Goal: Task Accomplishment & Management: Complete application form

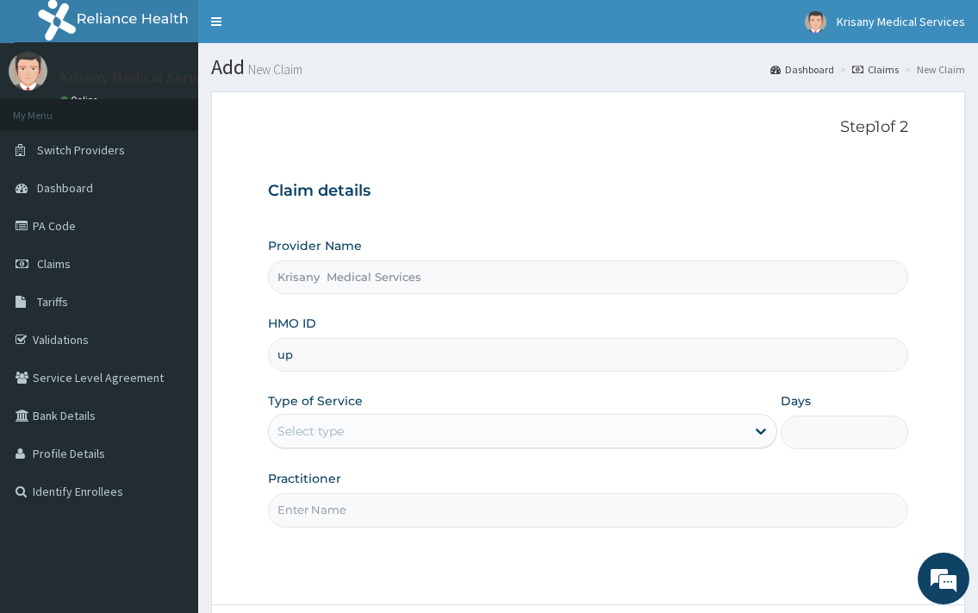
click at [318, 352] on input "up" at bounding box center [587, 355] width 639 height 34
type input "u"
type input "UPC/10062/A"
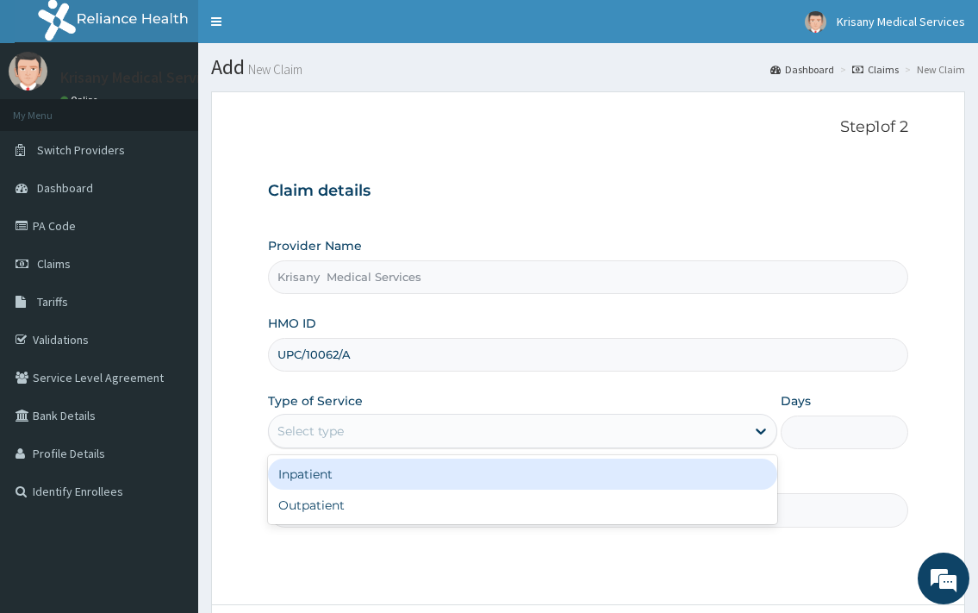
click at [334, 439] on div "Select type" at bounding box center [310, 430] width 66 height 17
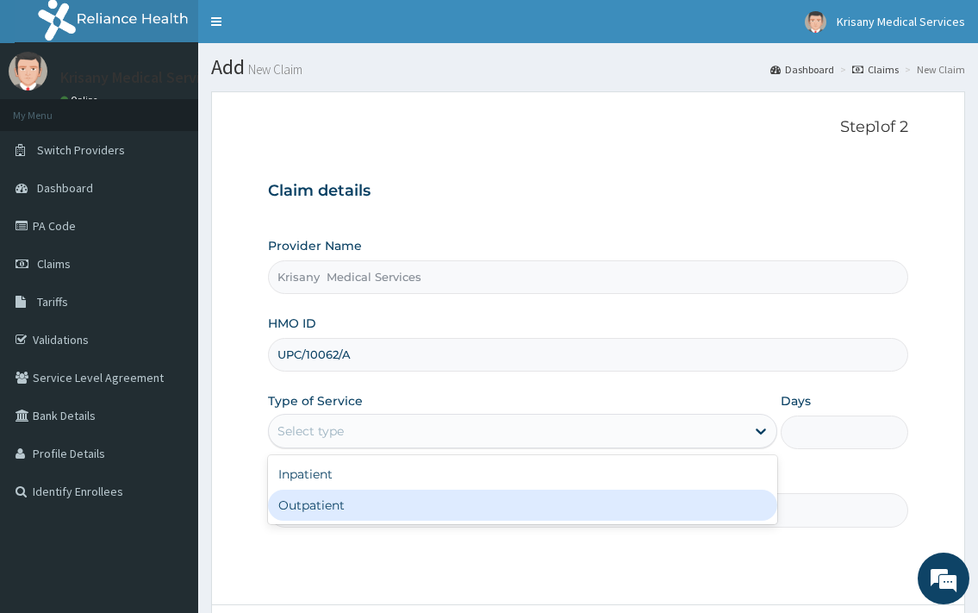
click at [334, 509] on div "Outpatient" at bounding box center [522, 504] width 508 height 31
type input "1"
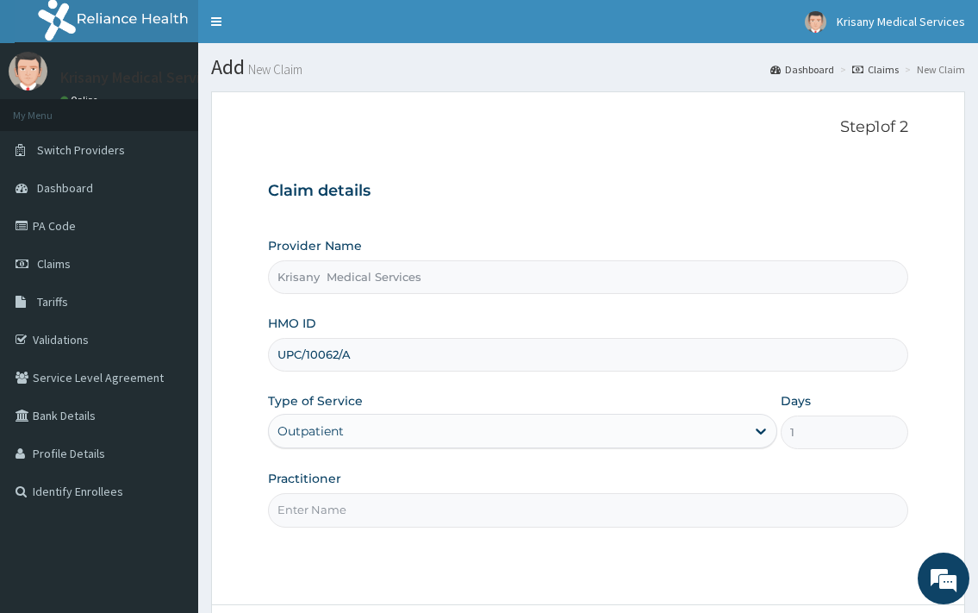
click at [366, 497] on input "Practitioner" at bounding box center [587, 510] width 639 height 34
type input "d"
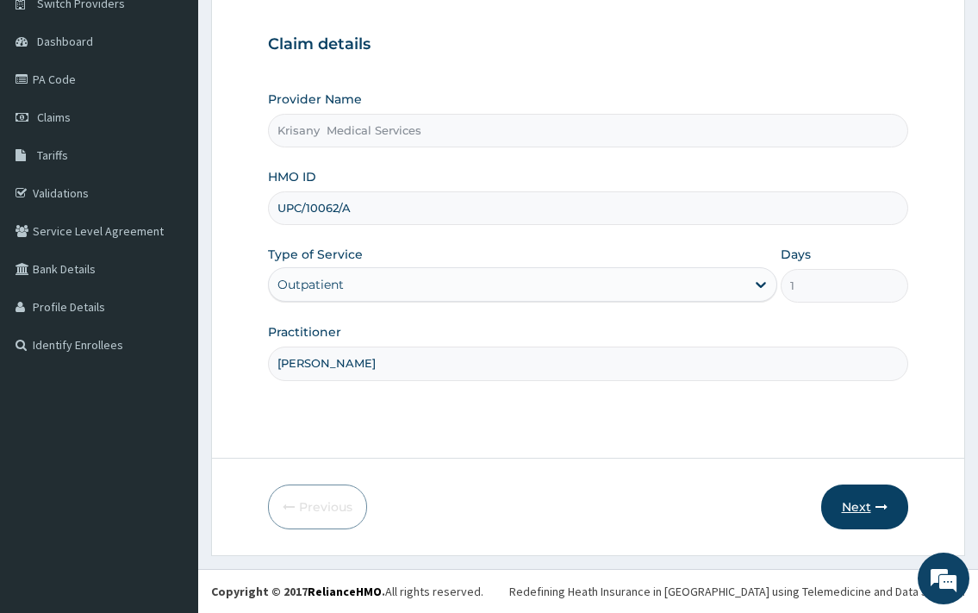
type input "[PERSON_NAME]"
click at [858, 515] on button "Next" at bounding box center [864, 506] width 87 height 45
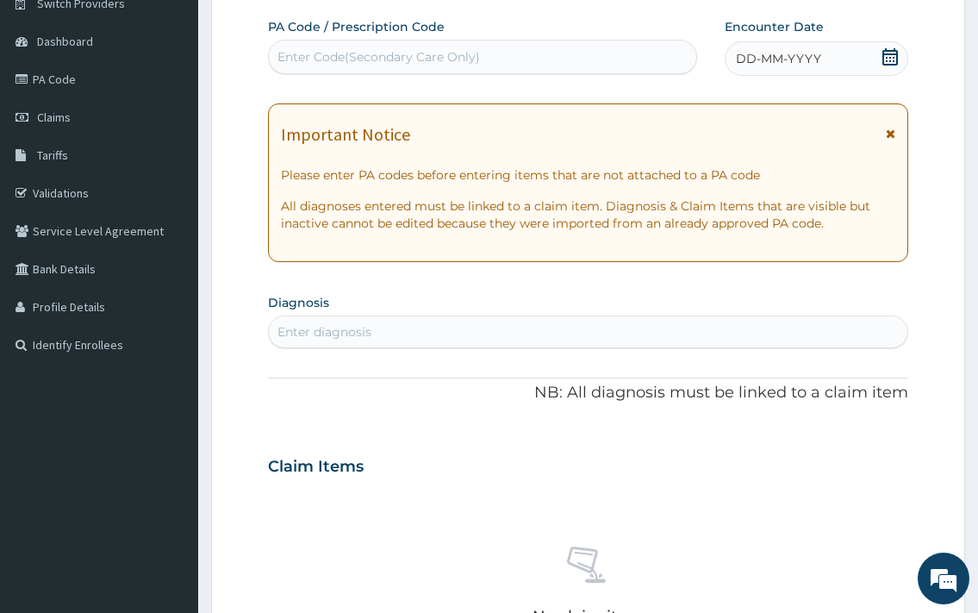
click at [889, 53] on icon at bounding box center [890, 56] width 16 height 17
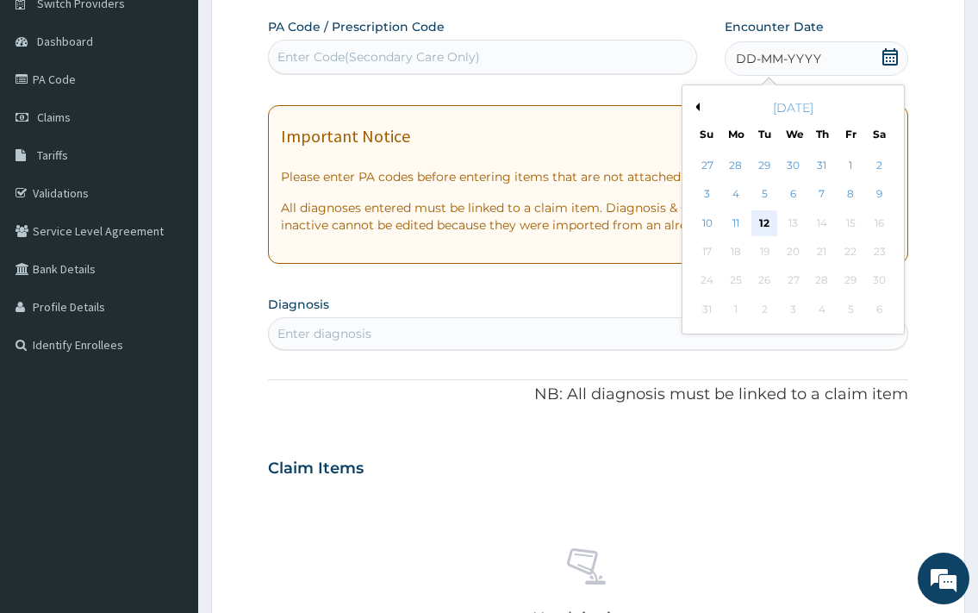
click at [761, 222] on div "12" at bounding box center [764, 223] width 26 height 26
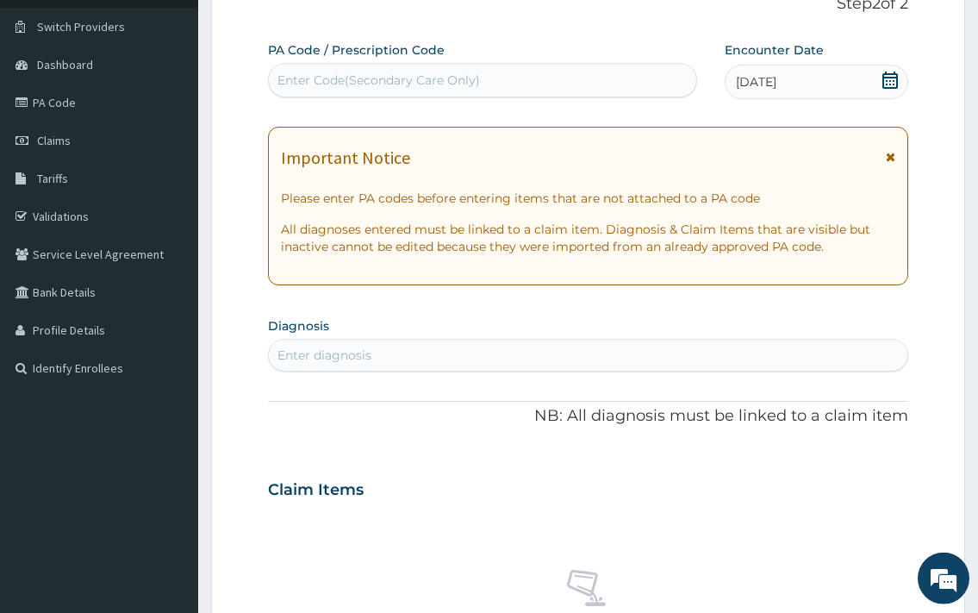
scroll to position [176, 0]
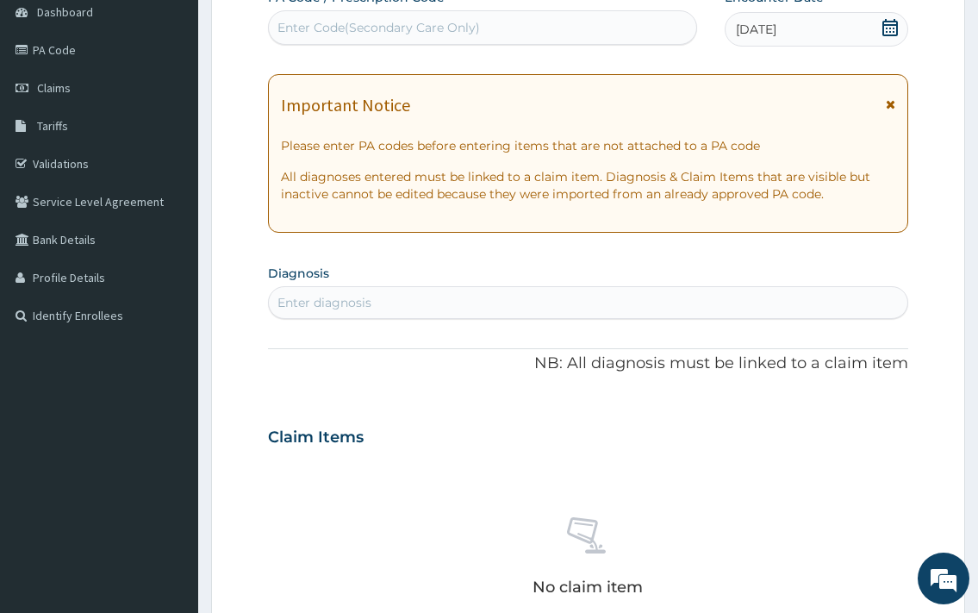
click at [328, 311] on div "Enter diagnosis" at bounding box center [588, 303] width 638 height 28
type input "[PERSON_NAME]"
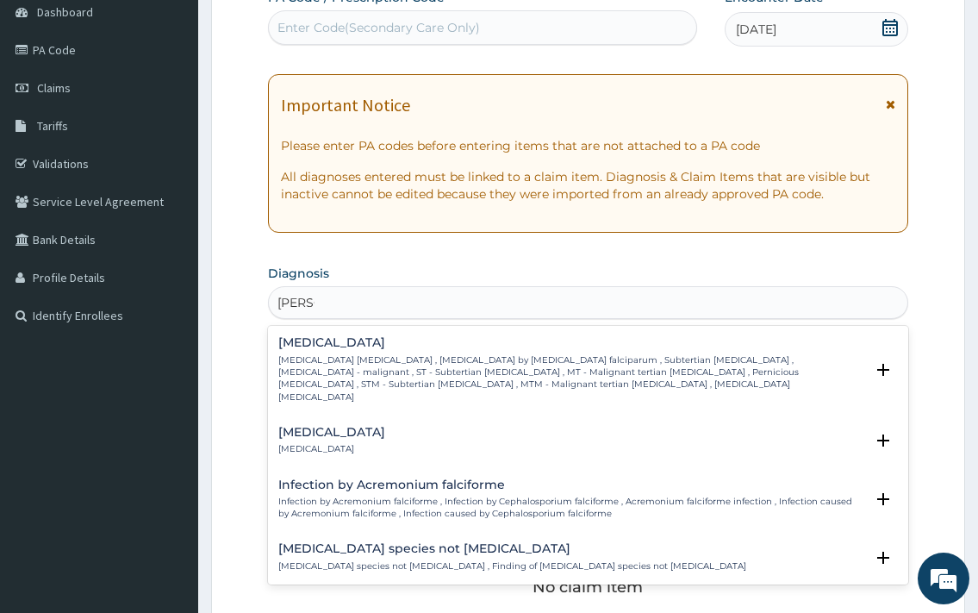
click at [356, 374] on p "[MEDICAL_DATA] [MEDICAL_DATA] , [MEDICAL_DATA] by [MEDICAL_DATA] falciparum , S…" at bounding box center [570, 378] width 585 height 49
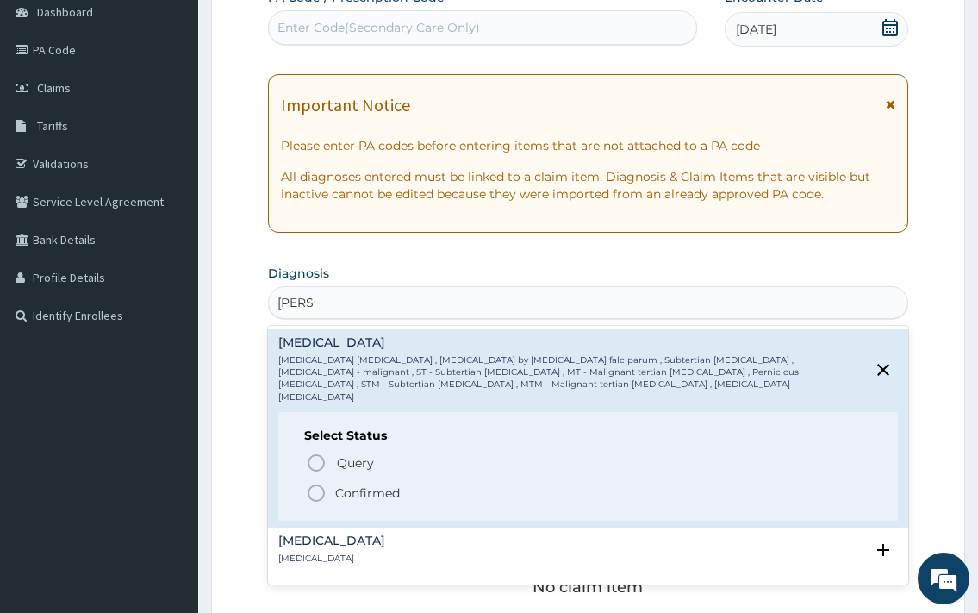
drag, startPoint x: 333, startPoint y: 479, endPoint x: 347, endPoint y: 472, distance: 15.4
click at [334, 483] on span "Confirmed" at bounding box center [588, 493] width 565 height 21
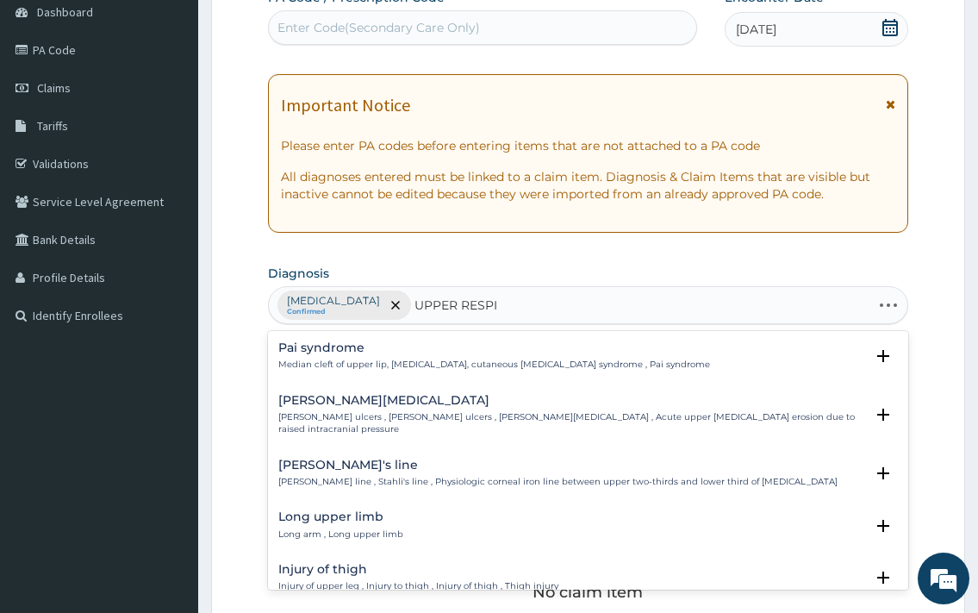
type input "UPPER RESPIR"
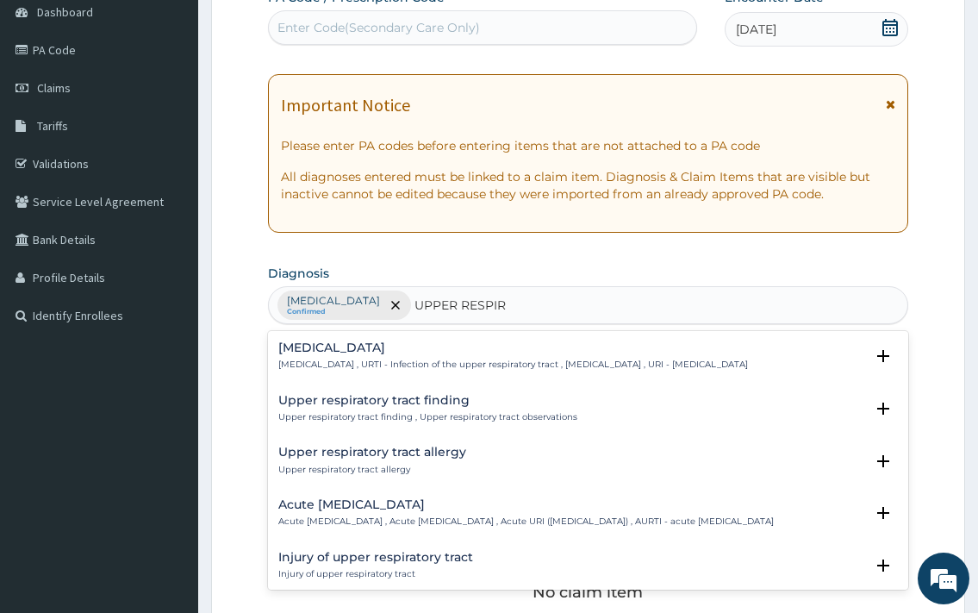
click at [394, 358] on div "[MEDICAL_DATA] [MEDICAL_DATA] , URTI - Infection of the upper respiratory tract…" at bounding box center [513, 356] width 470 height 30
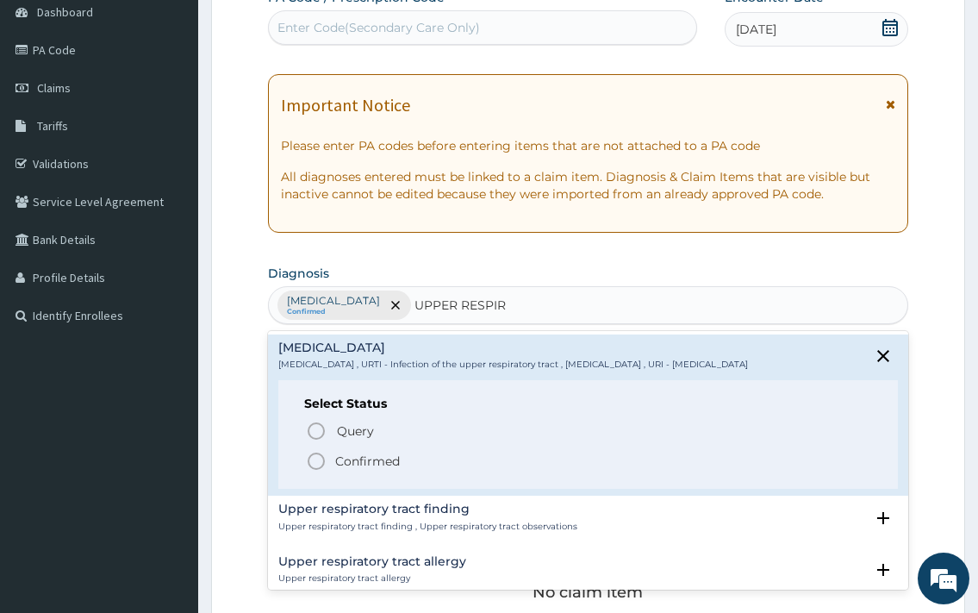
click at [402, 467] on span "Confirmed" at bounding box center [588, 461] width 565 height 21
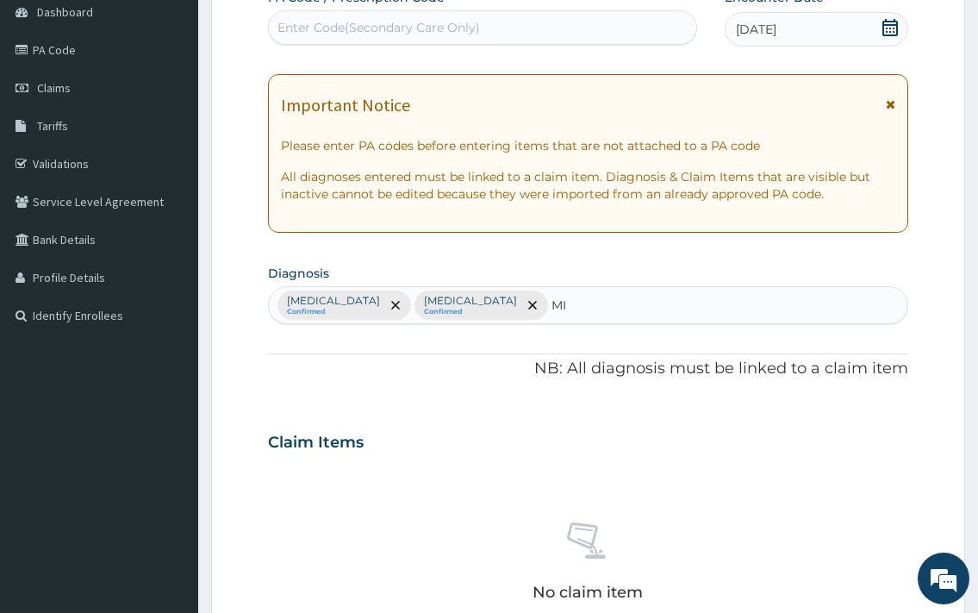
type input "MIG"
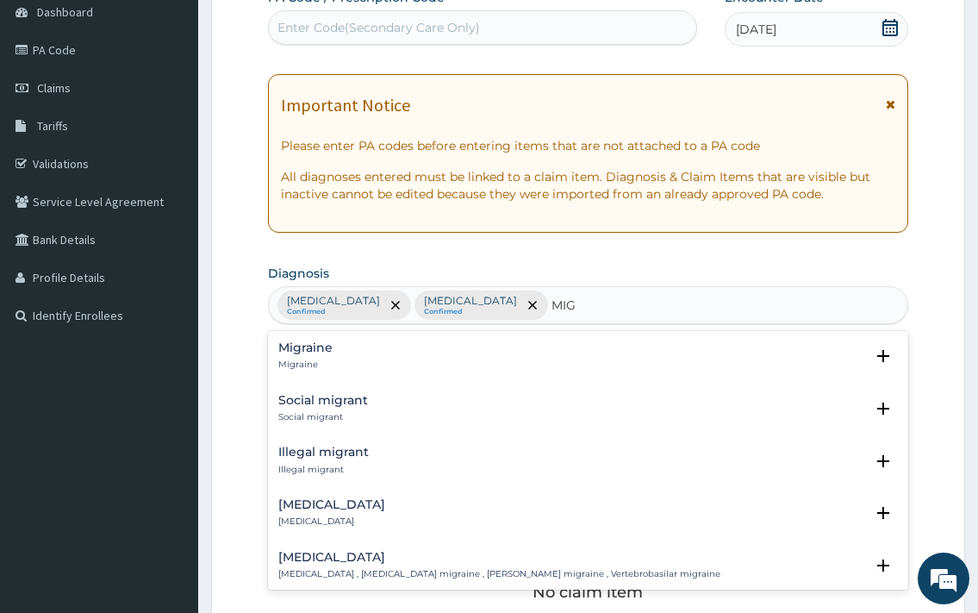
click at [314, 349] on h4 "Migraine" at bounding box center [305, 347] width 54 height 13
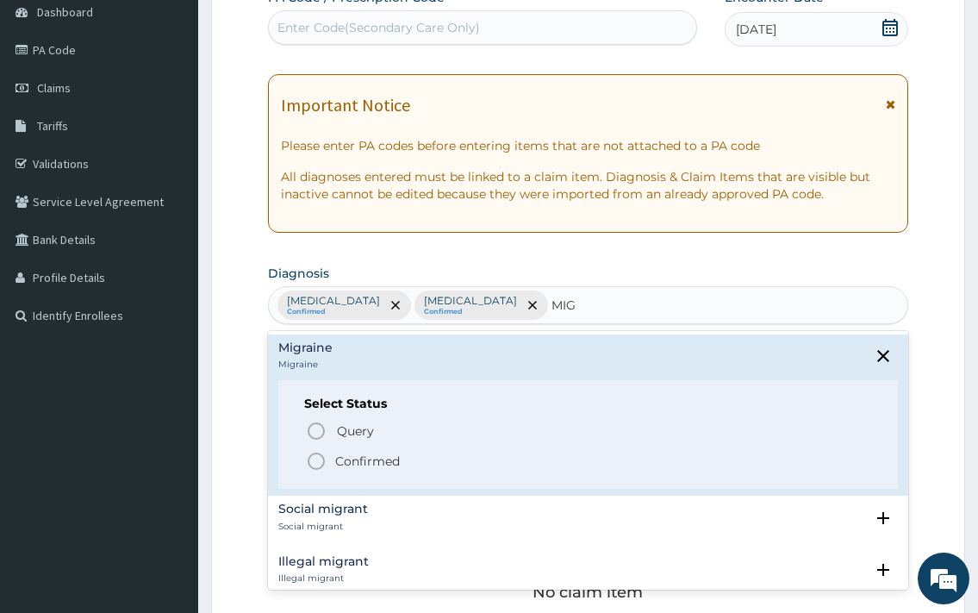
click at [372, 467] on p "Confirmed" at bounding box center [367, 460] width 65 height 17
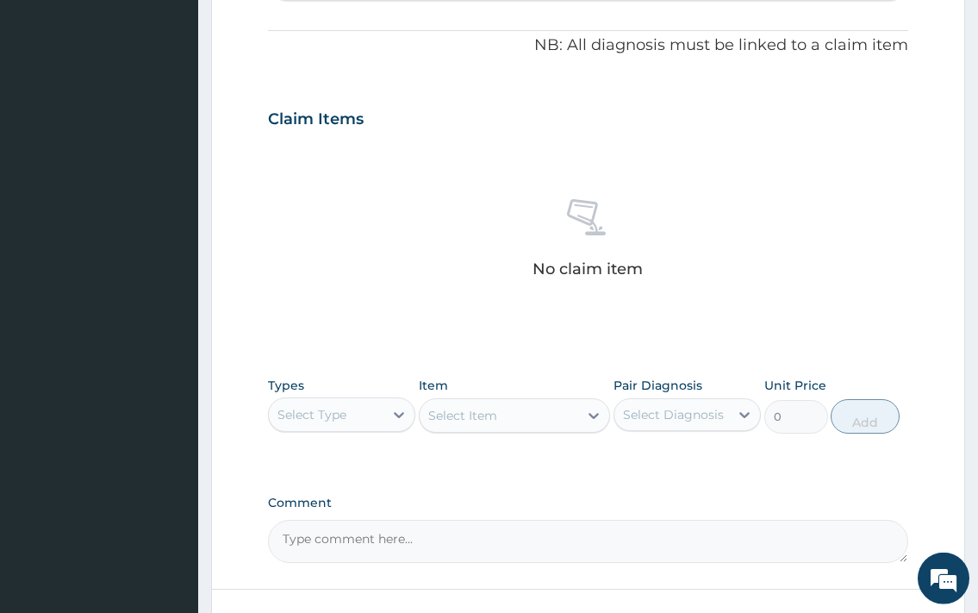
scroll to position [615, 0]
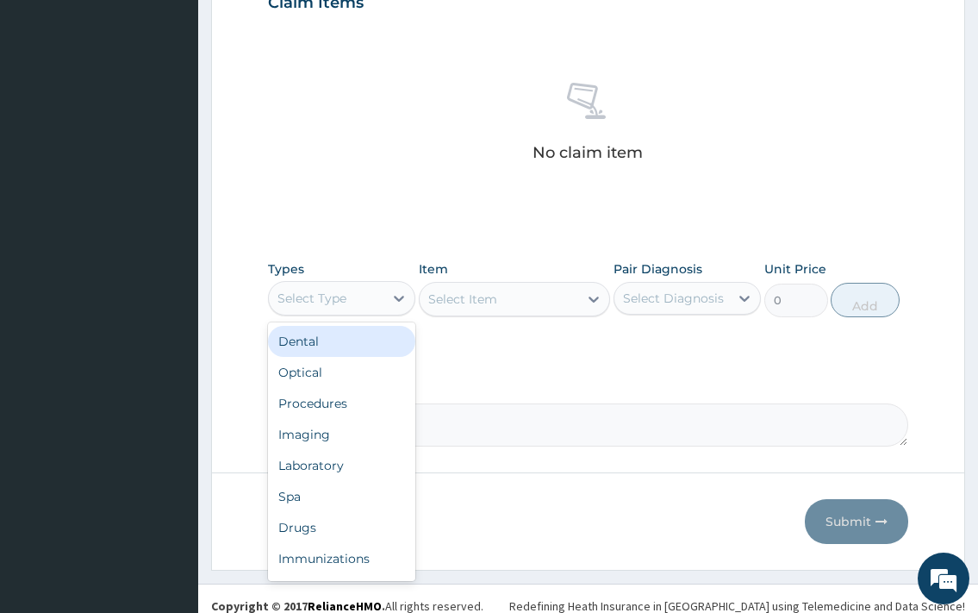
drag, startPoint x: 402, startPoint y: 295, endPoint x: 355, endPoint y: 321, distance: 54.4
click at [399, 296] on icon at bounding box center [398, 298] width 17 height 17
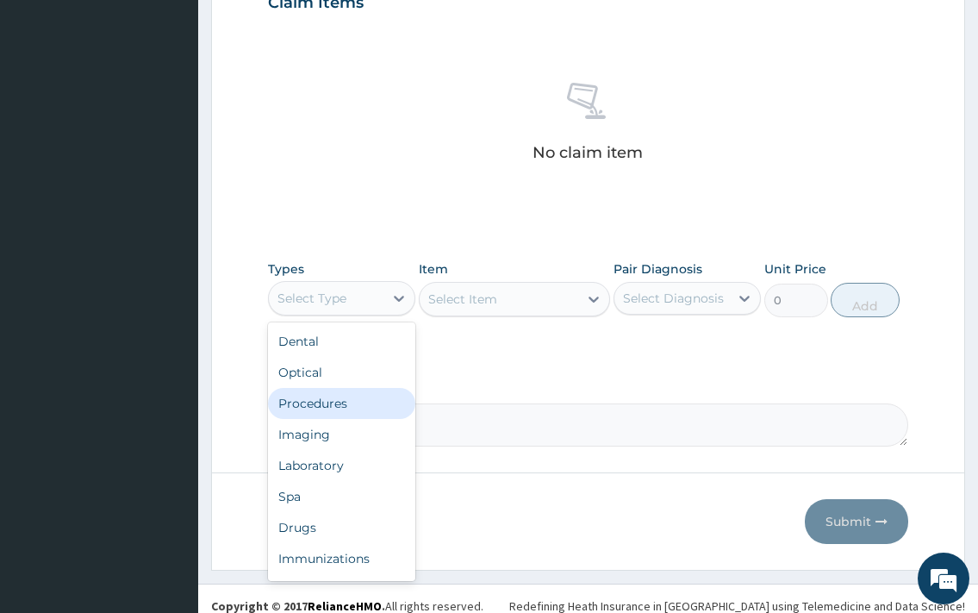
click at [322, 412] on div "Procedures" at bounding box center [341, 403] width 147 height 31
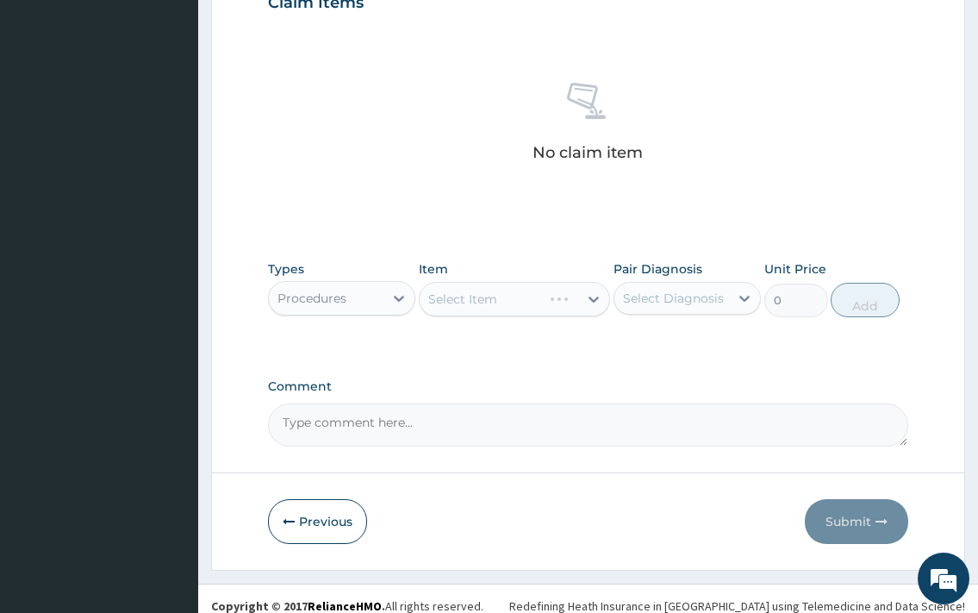
click at [495, 297] on div "Select Item" at bounding box center [515, 299] width 192 height 34
click at [495, 306] on div "Select Item" at bounding box center [515, 299] width 192 height 34
click at [509, 290] on div "Select Item" at bounding box center [499, 299] width 159 height 28
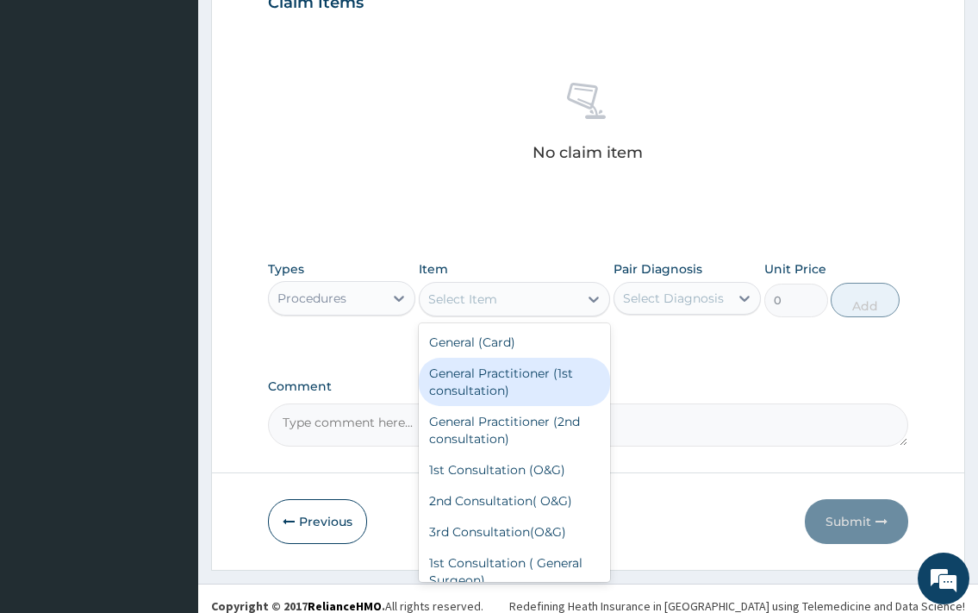
click at [498, 377] on div "General Practitioner (1st consultation)" at bounding box center [515, 382] width 192 height 48
type input "3500"
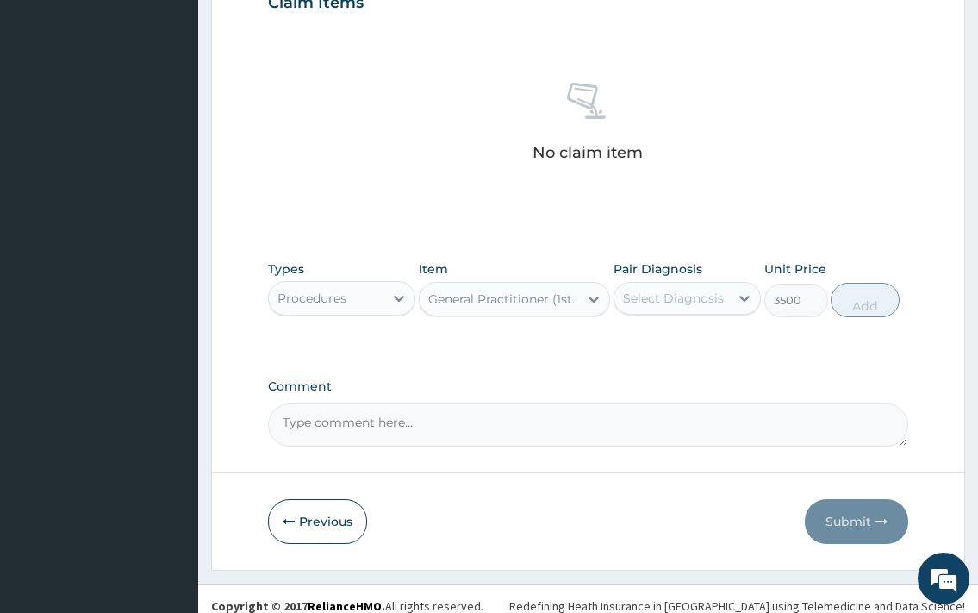
click at [671, 291] on div "Select Diagnosis" at bounding box center [673, 298] width 101 height 17
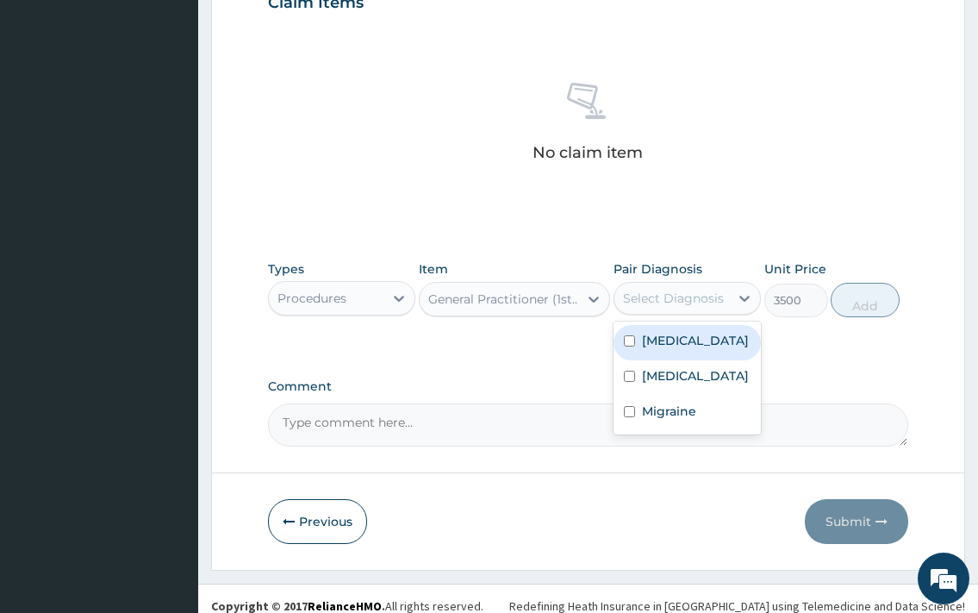
click at [683, 349] on label "[MEDICAL_DATA]" at bounding box center [695, 340] width 107 height 17
checkbox input "true"
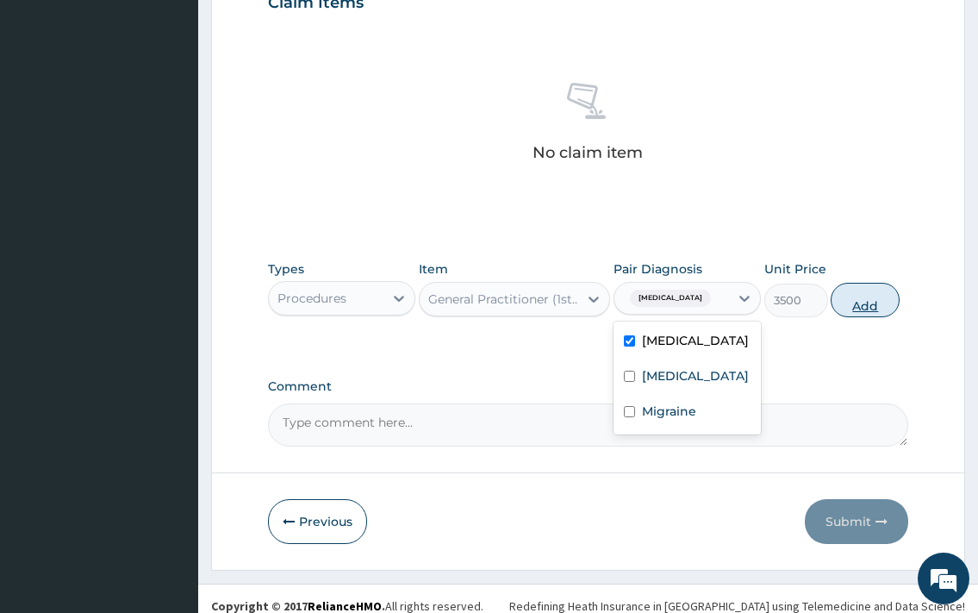
click at [870, 313] on button "Add" at bounding box center [865, 300] width 69 height 34
type input "0"
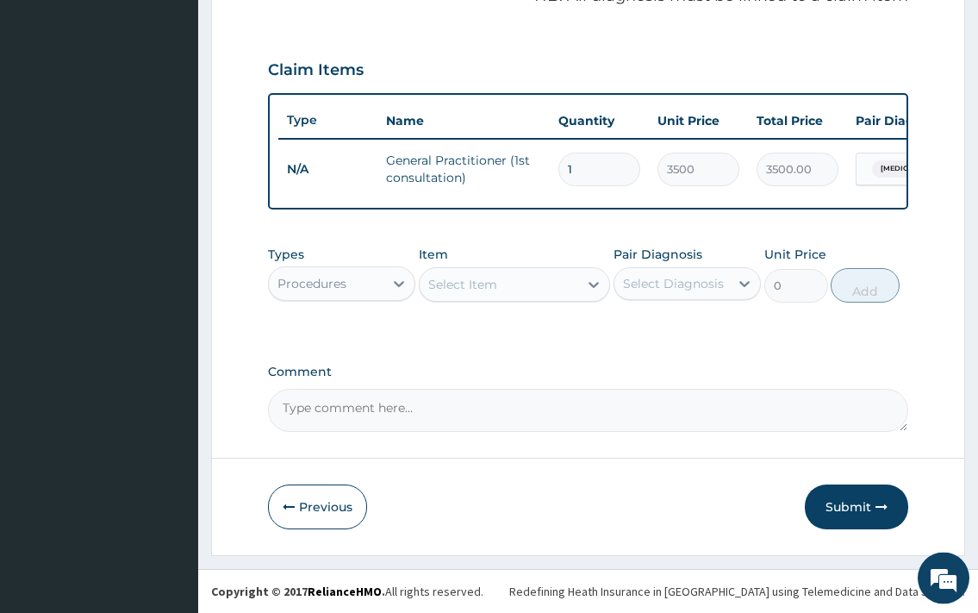
scroll to position [563, 0]
click at [381, 259] on div "Types Procedures" at bounding box center [341, 274] width 147 height 57
click at [370, 277] on div "Procedures" at bounding box center [326, 284] width 115 height 28
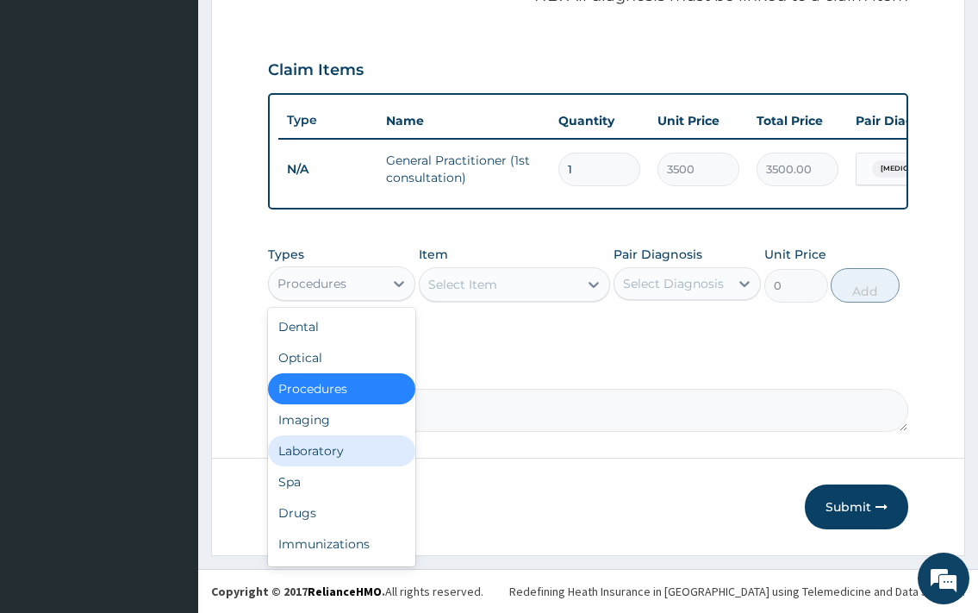
click at [346, 454] on div "Laboratory" at bounding box center [341, 450] width 147 height 31
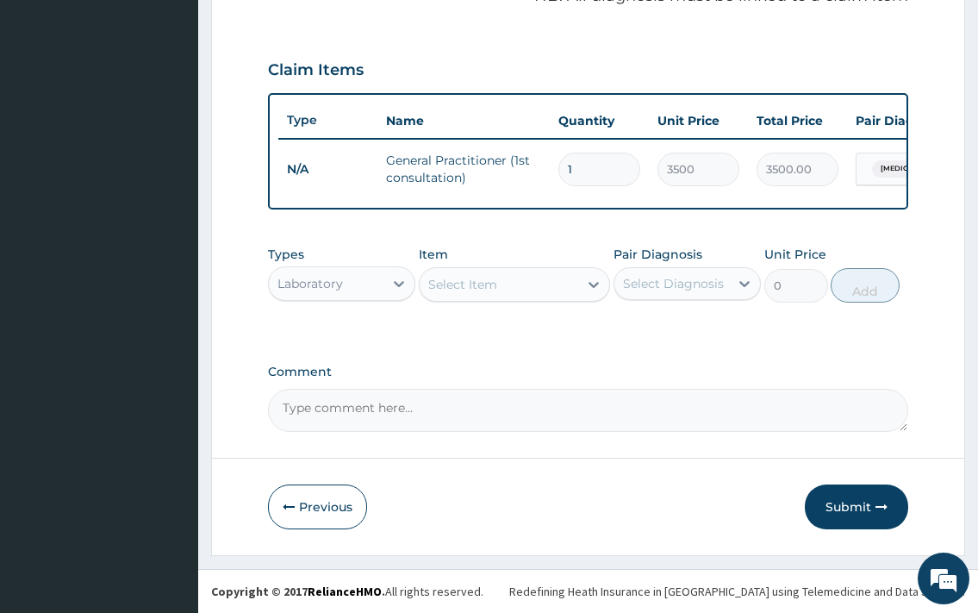
click at [480, 305] on div "Types option Laboratory, selected. Select is focused ,type to refine list, pres…" at bounding box center [587, 274] width 639 height 74
click at [478, 283] on div "Select Item" at bounding box center [462, 284] width 69 height 17
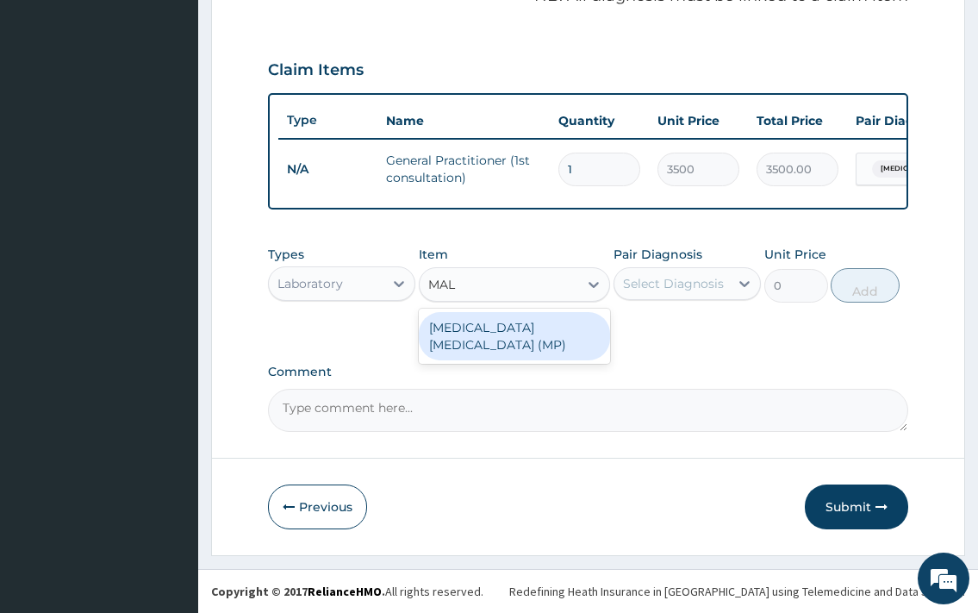
type input "MALA"
click at [531, 327] on div "[MEDICAL_DATA] [MEDICAL_DATA] (MP)" at bounding box center [515, 336] width 192 height 48
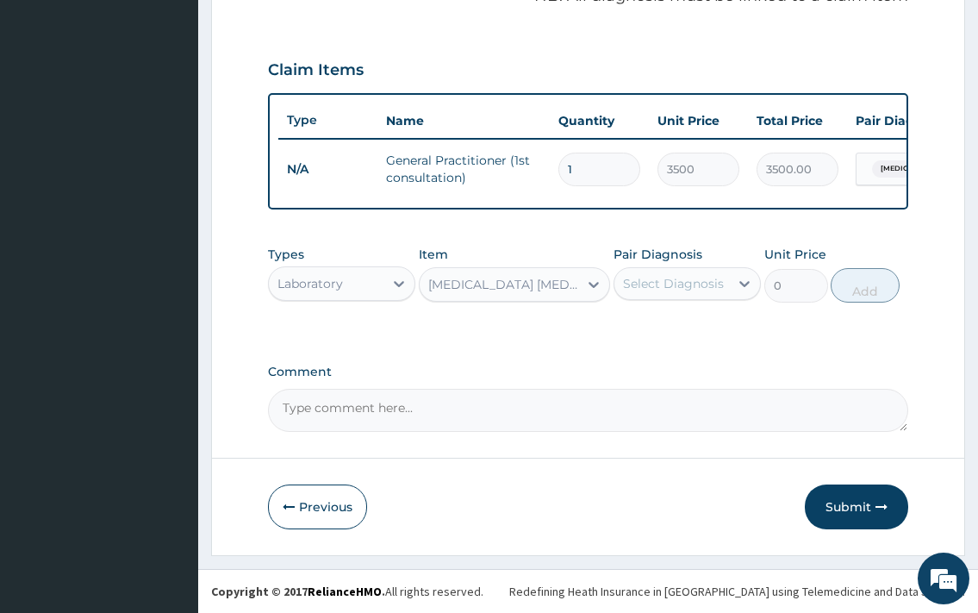
type input "2376"
click at [692, 280] on div "Select Diagnosis" at bounding box center [673, 283] width 101 height 17
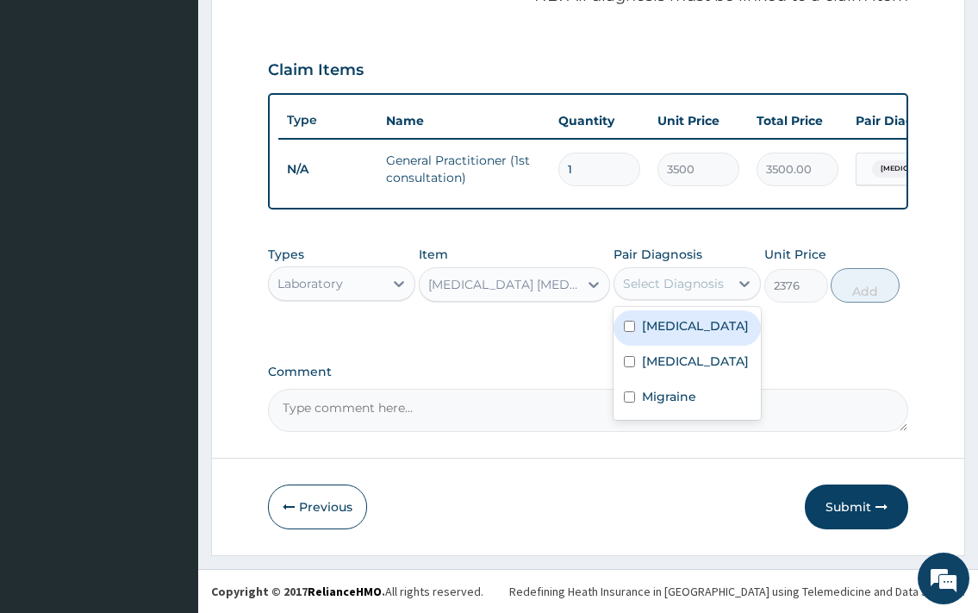
click at [677, 333] on label "[MEDICAL_DATA]" at bounding box center [695, 325] width 107 height 17
checkbox input "true"
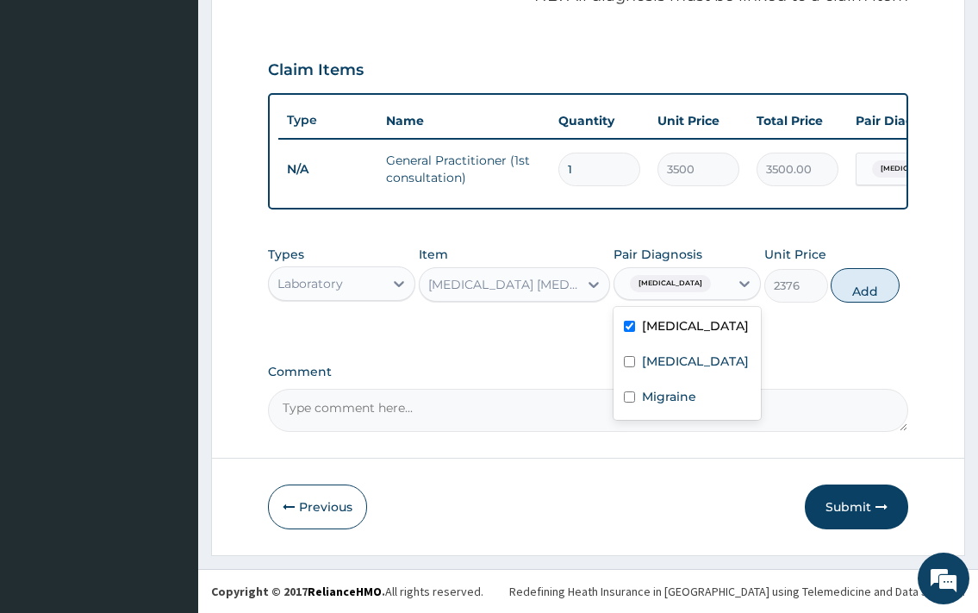
click at [882, 305] on div "Types Laboratory Item [MEDICAL_DATA] [MEDICAL_DATA] (MP) Pair Diagnosis option …" at bounding box center [587, 274] width 639 height 74
click at [865, 289] on button "Add" at bounding box center [865, 285] width 69 height 34
type input "0"
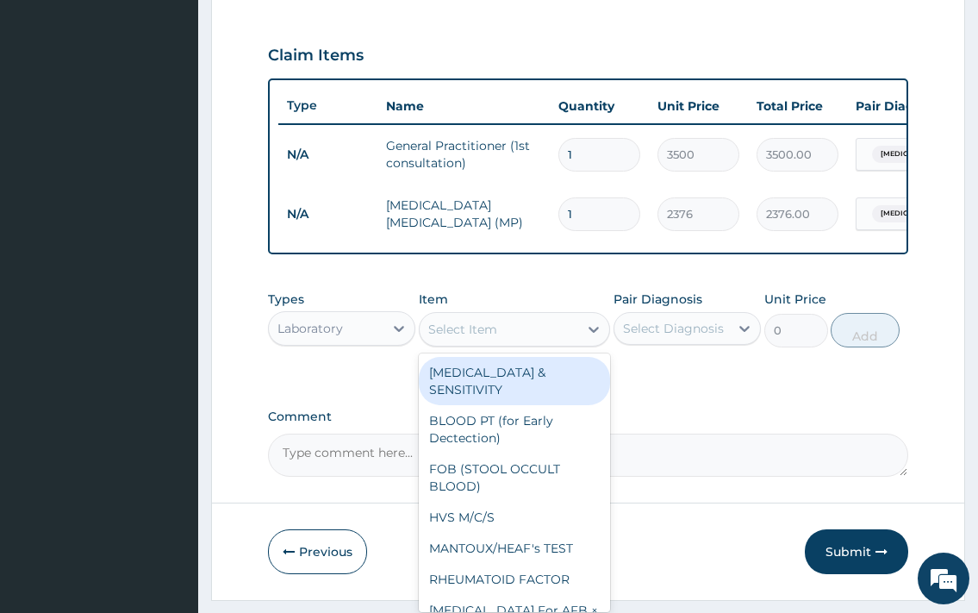
drag, startPoint x: 502, startPoint y: 349, endPoint x: 493, endPoint y: 357, distance: 12.2
click at [494, 343] on div "Select Item" at bounding box center [499, 329] width 159 height 28
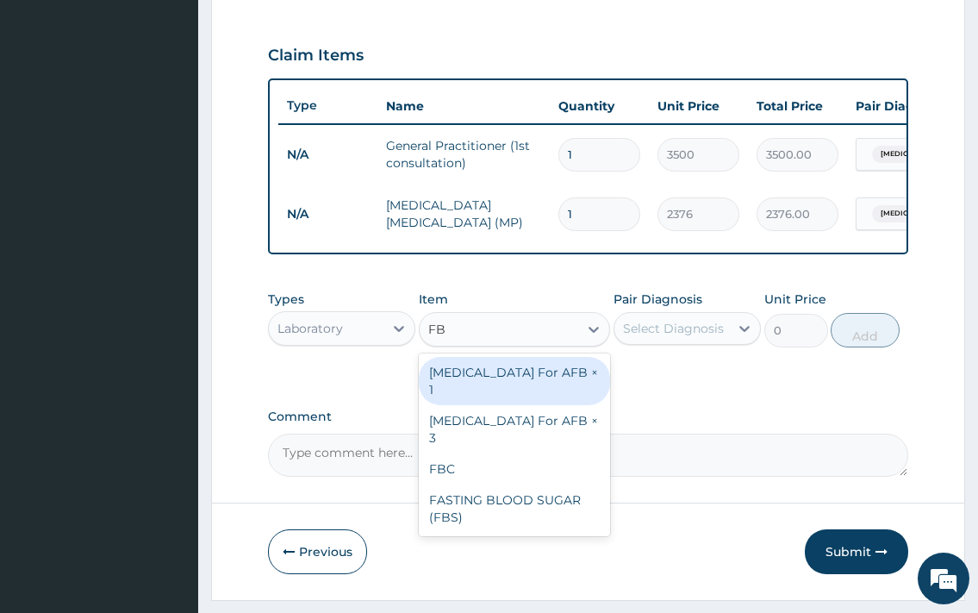
type input "FBC"
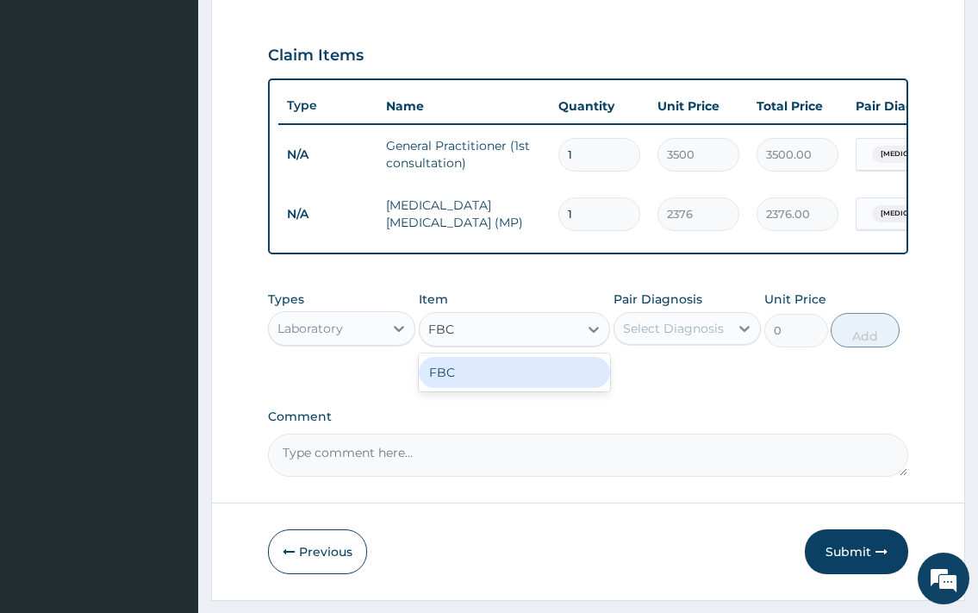
click at [501, 379] on div "FBC" at bounding box center [515, 372] width 192 height 31
type input "2970"
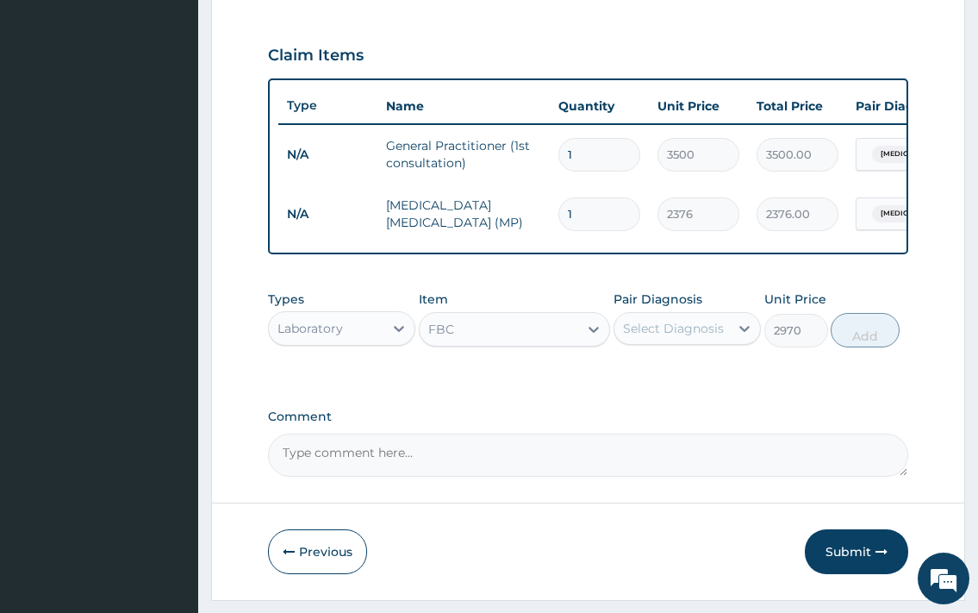
click at [667, 334] on div "Select Diagnosis" at bounding box center [673, 328] width 101 height 17
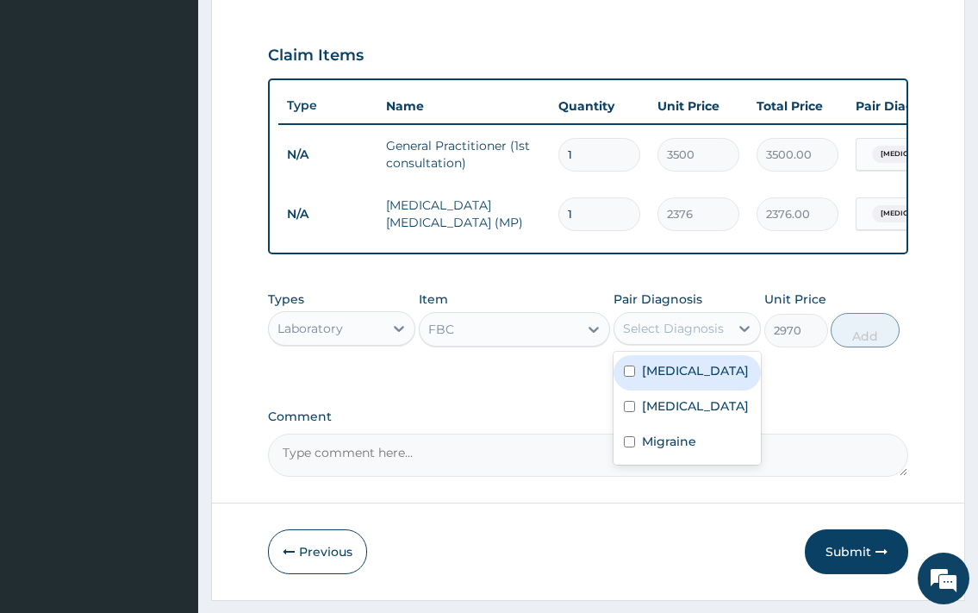
click at [687, 379] on label "[MEDICAL_DATA]" at bounding box center [695, 370] width 107 height 17
checkbox input "true"
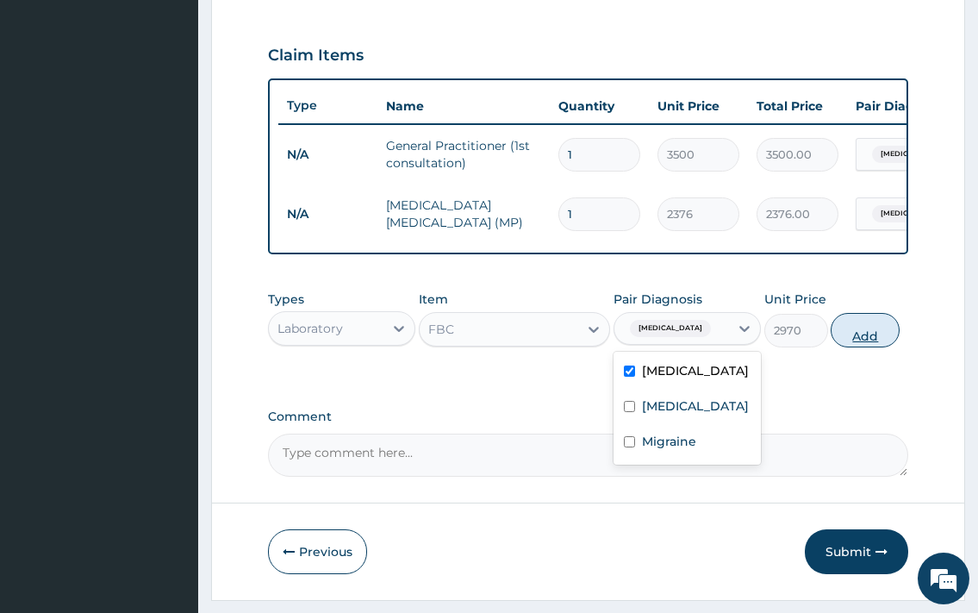
click at [869, 347] on button "Add" at bounding box center [865, 330] width 69 height 34
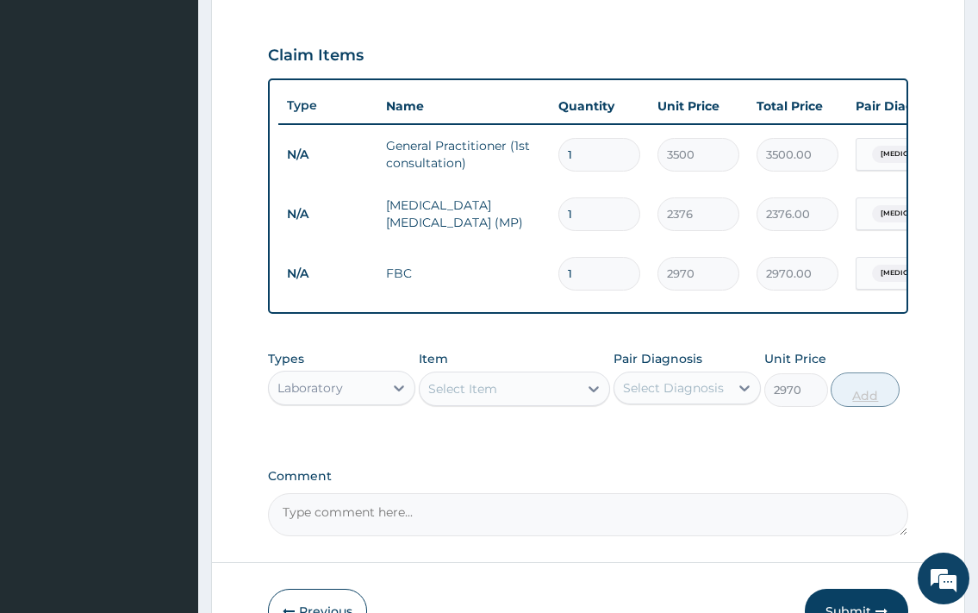
type input "0"
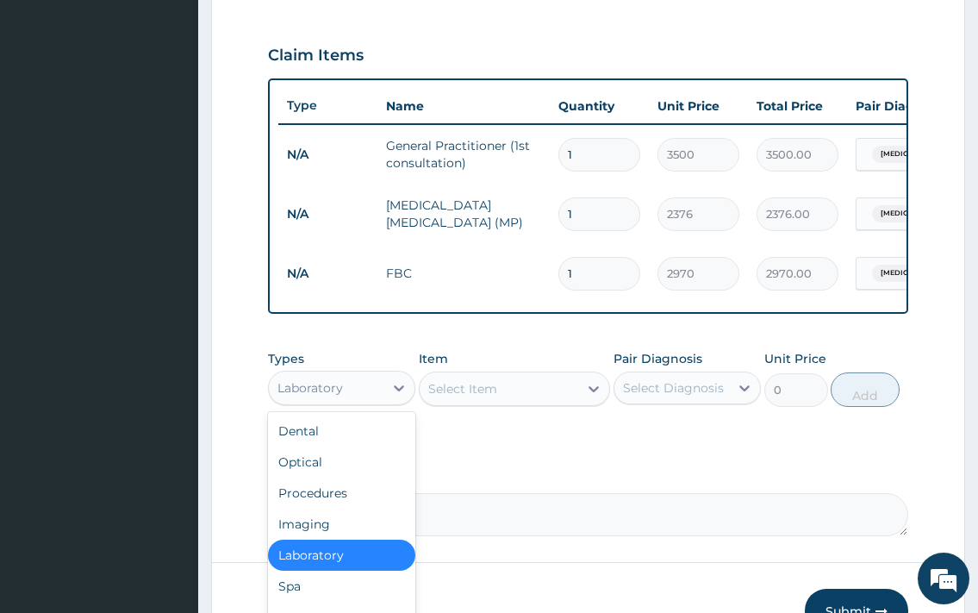
click at [356, 402] on div "Laboratory" at bounding box center [326, 388] width 115 height 28
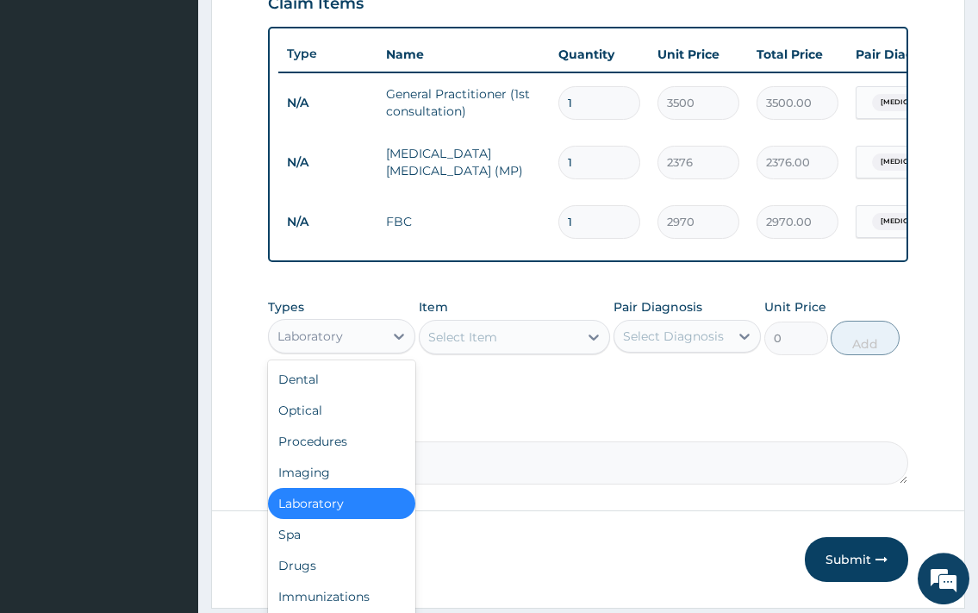
scroll to position [651, 0]
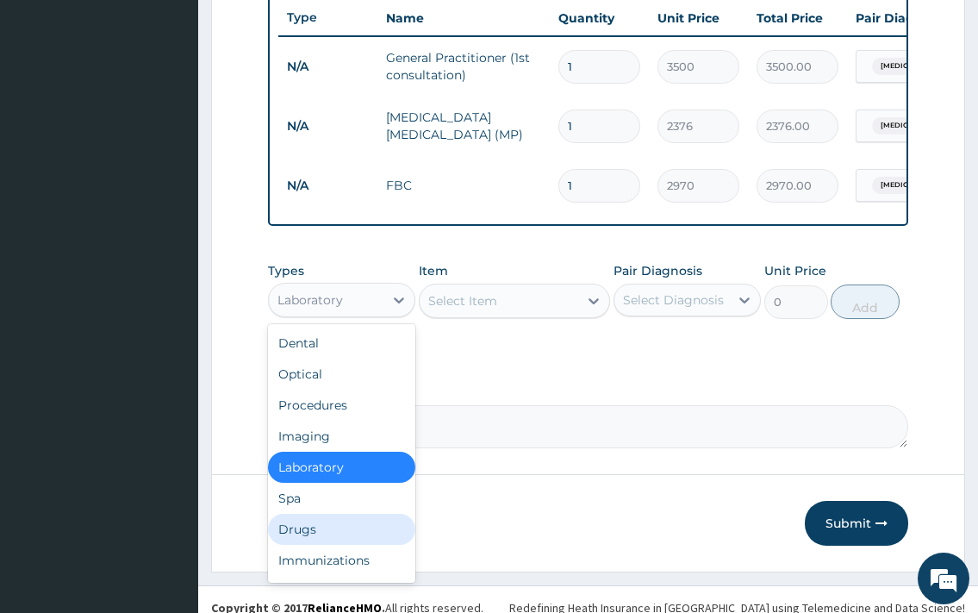
click at [293, 543] on div "Drugs" at bounding box center [341, 529] width 147 height 31
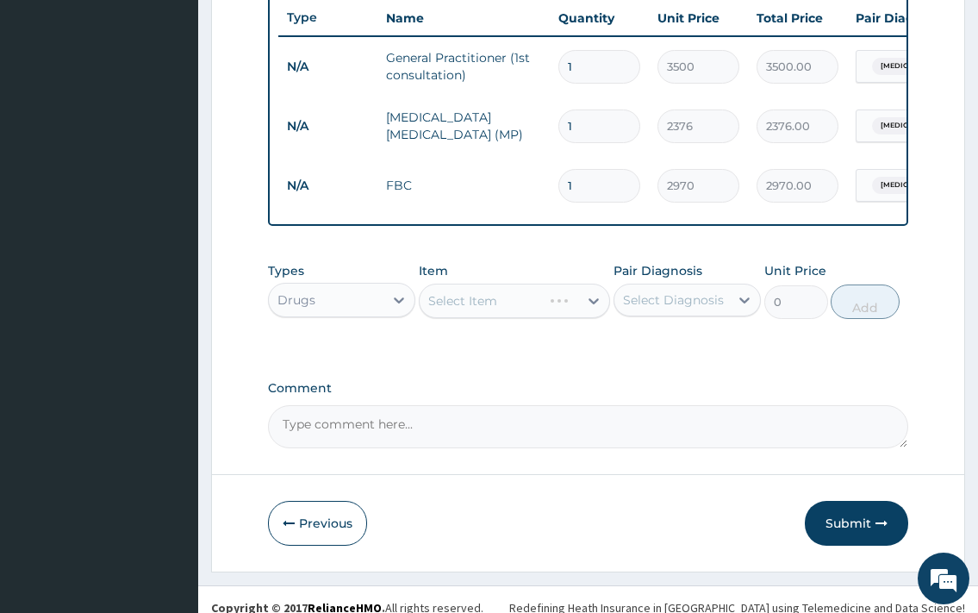
click at [457, 314] on div "Select Item" at bounding box center [515, 300] width 192 height 34
click at [469, 314] on div "Select Item" at bounding box center [515, 300] width 192 height 34
click at [486, 309] on div "Select Item" at bounding box center [462, 300] width 69 height 17
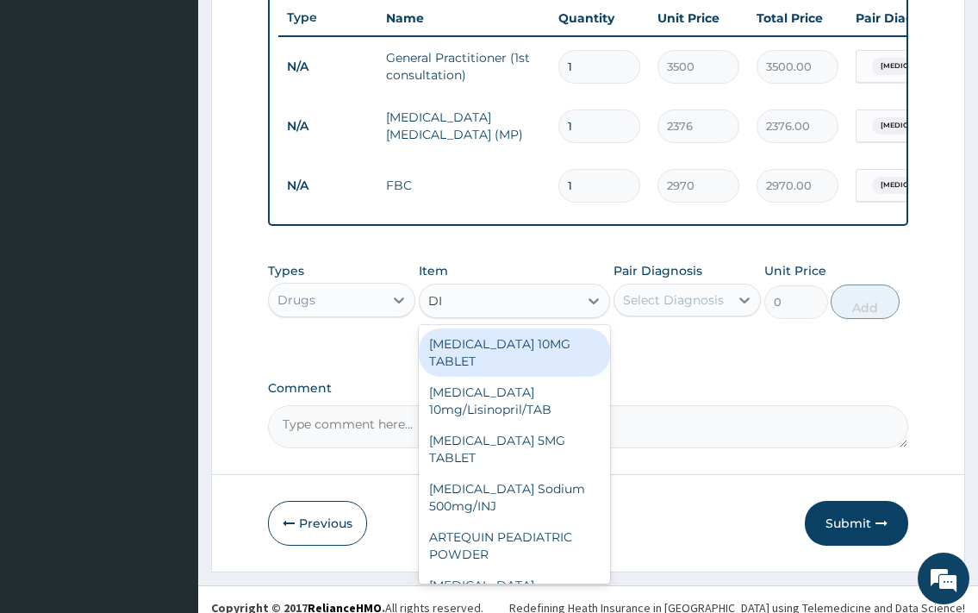
type input "DIC"
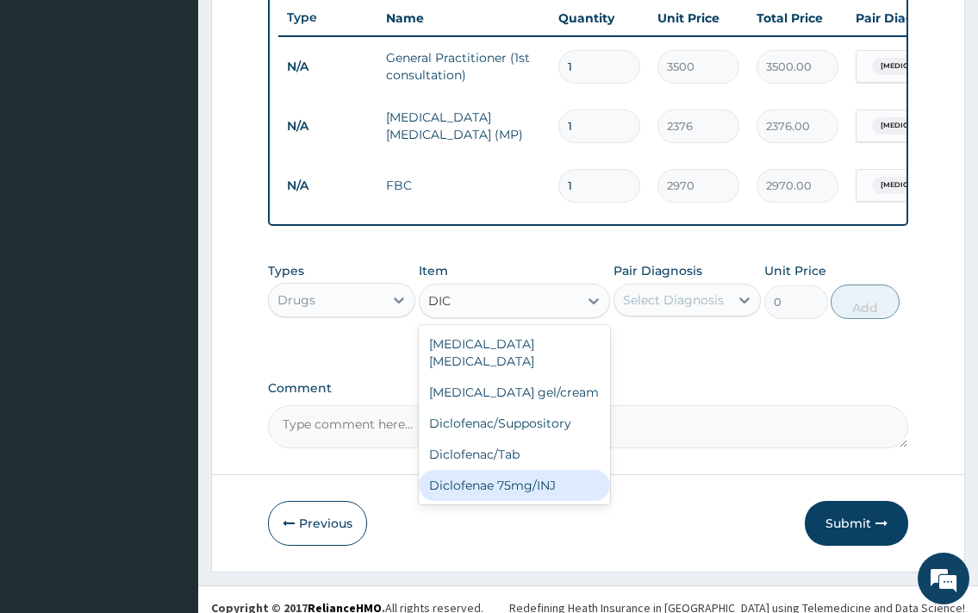
click at [549, 489] on div "Diclofenae 75mg/INJ" at bounding box center [515, 485] width 192 height 31
type input "315"
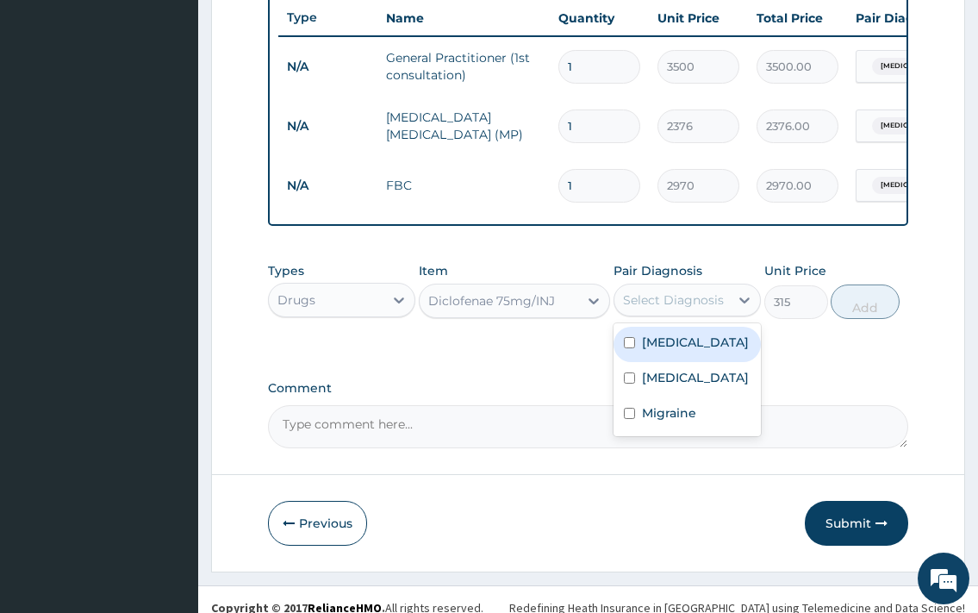
click at [675, 306] on div "Select Diagnosis" at bounding box center [671, 300] width 115 height 28
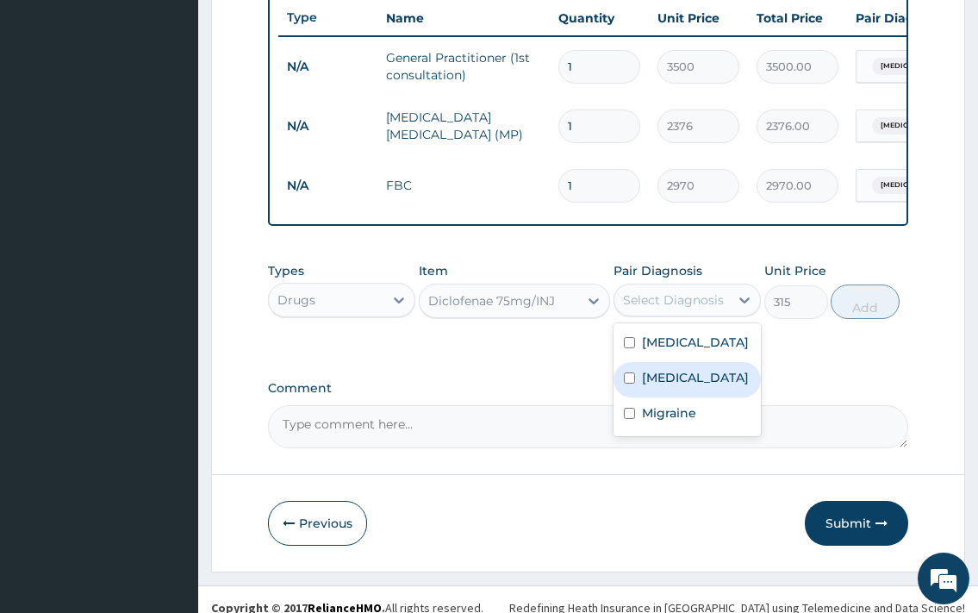
click at [682, 386] on label "[MEDICAL_DATA]" at bounding box center [695, 377] width 107 height 17
checkbox input "true"
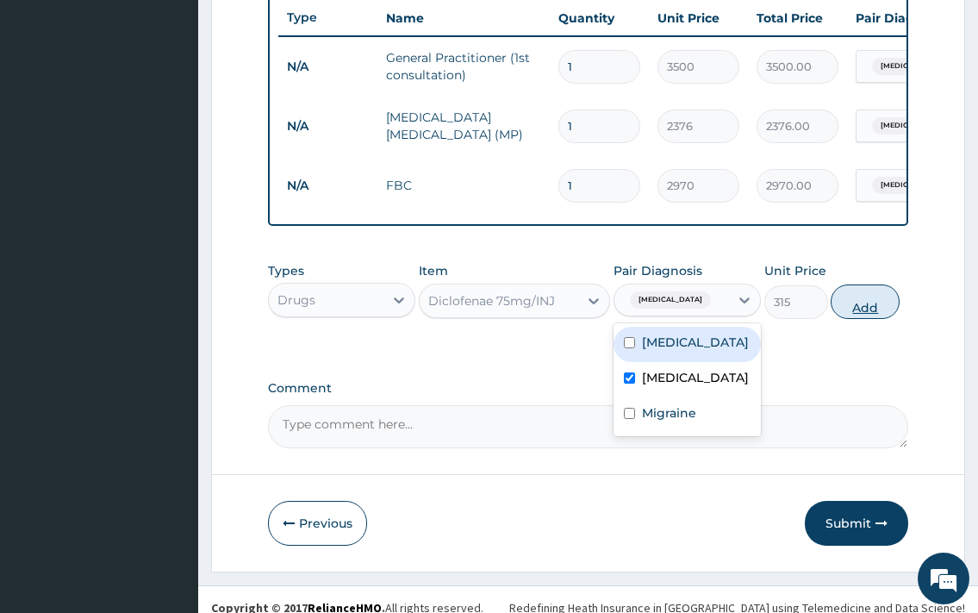
drag, startPoint x: 906, startPoint y: 296, endPoint x: 877, endPoint y: 314, distance: 34.0
click at [906, 298] on div "Types Drugs Item Diclofenae 75mg/INJ Pair Diagnosis option [MEDICAL_DATA], sele…" at bounding box center [587, 290] width 639 height 74
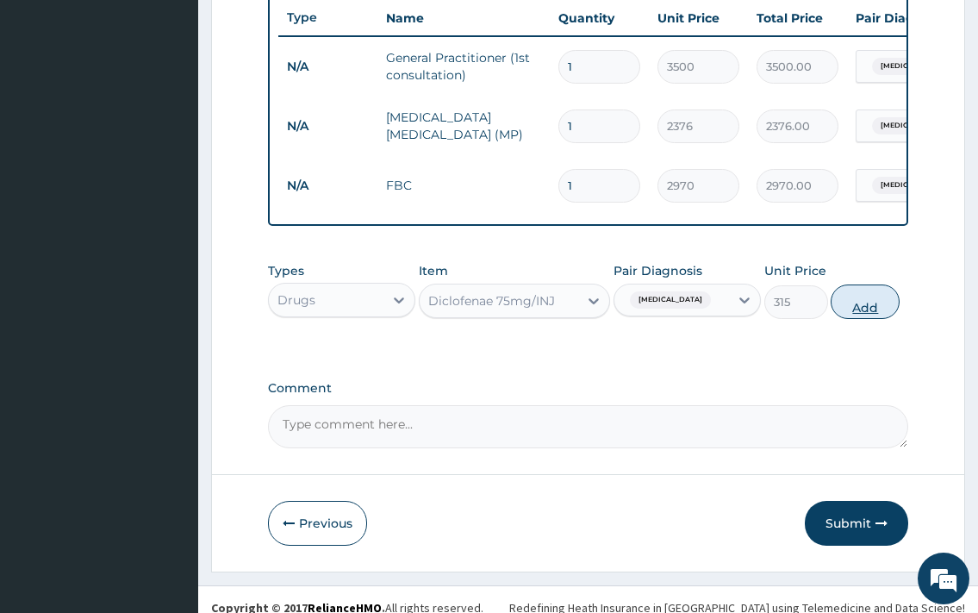
click at [877, 314] on button "Add" at bounding box center [865, 301] width 69 height 34
type input "0"
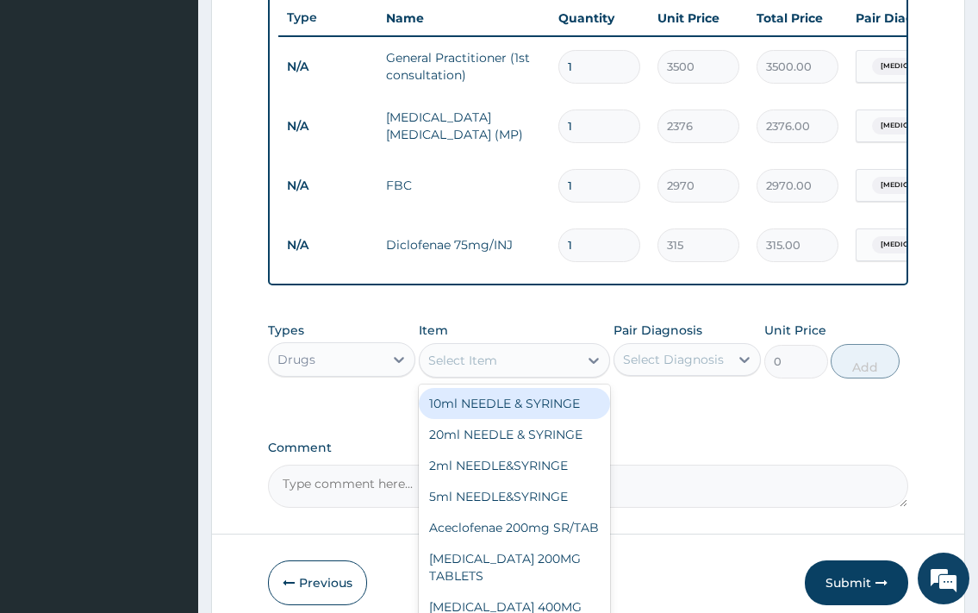
click at [490, 369] on div "Select Item" at bounding box center [462, 360] width 69 height 17
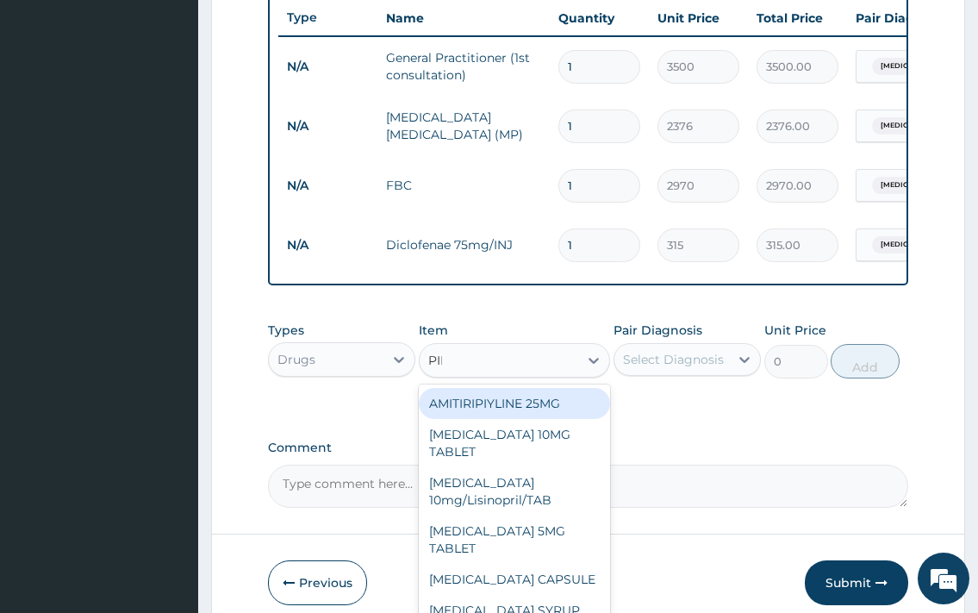
type input "PIRI"
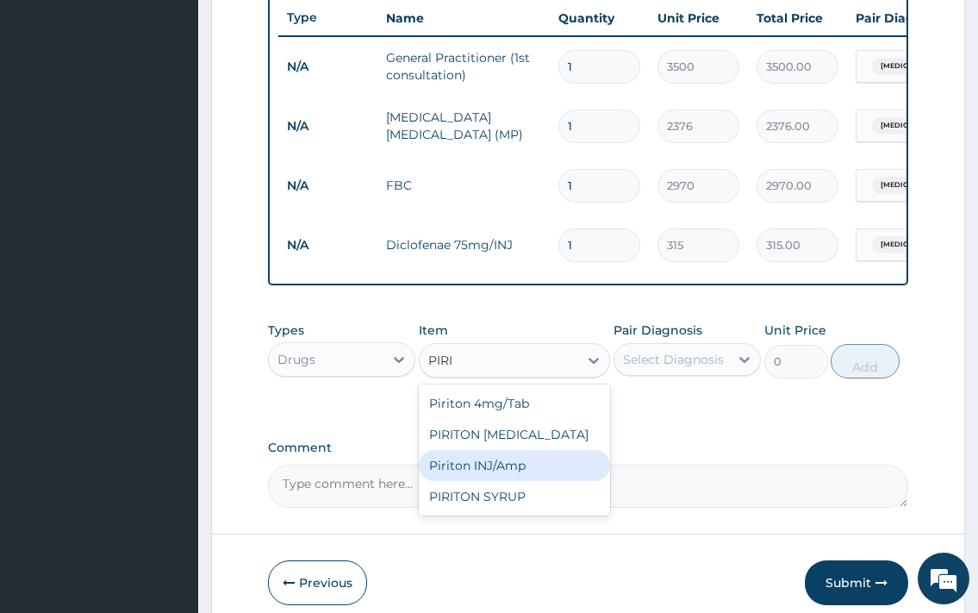
drag, startPoint x: 503, startPoint y: 485, endPoint x: 541, endPoint y: 460, distance: 45.4
click at [504, 481] on div "Piriton INJ/Amp" at bounding box center [515, 465] width 192 height 31
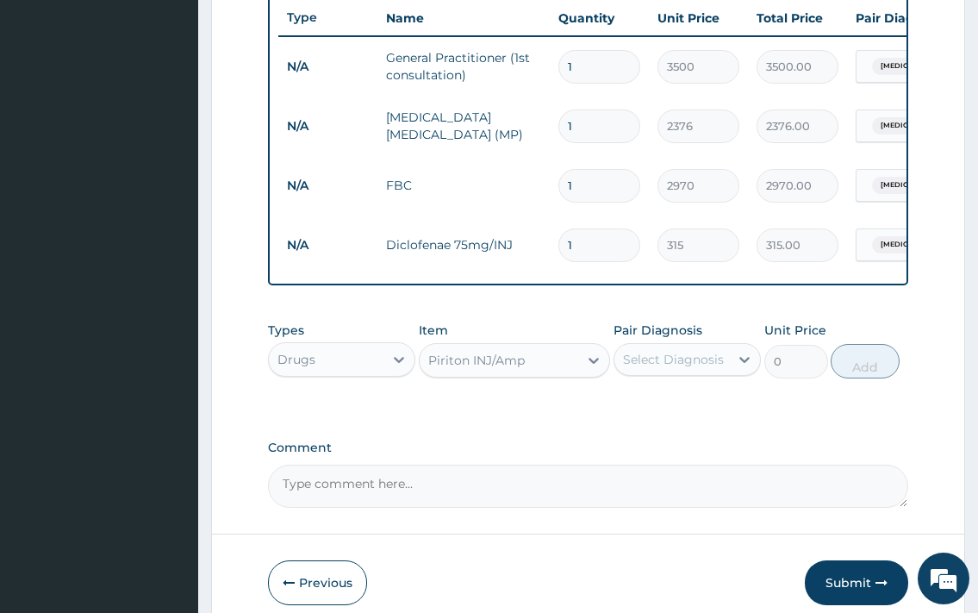
type input "426"
click at [717, 365] on div "Select Diagnosis" at bounding box center [673, 359] width 101 height 17
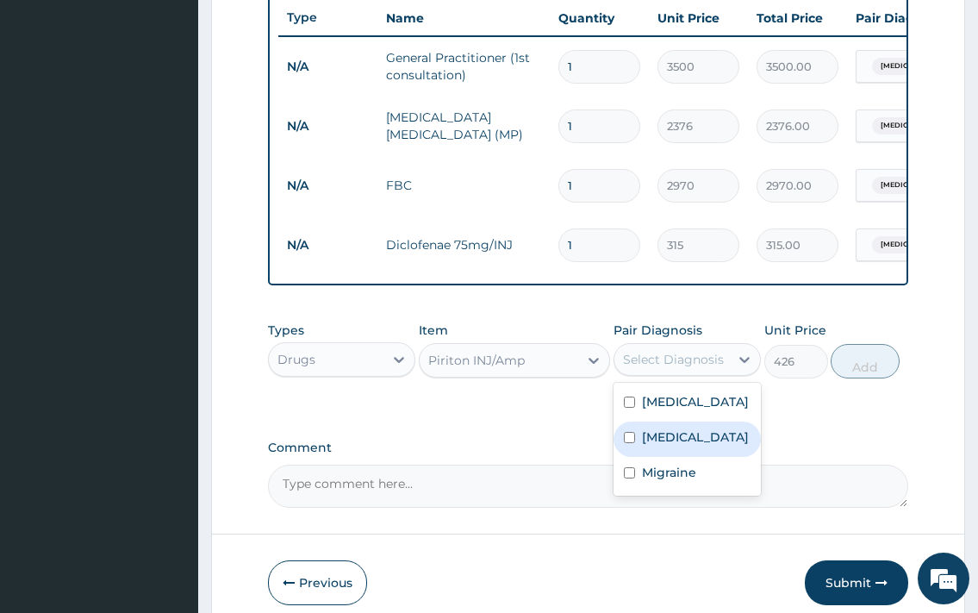
drag, startPoint x: 678, startPoint y: 480, endPoint x: 741, endPoint y: 445, distance: 71.7
click at [679, 445] on label "[MEDICAL_DATA]" at bounding box center [695, 436] width 107 height 17
checkbox input "true"
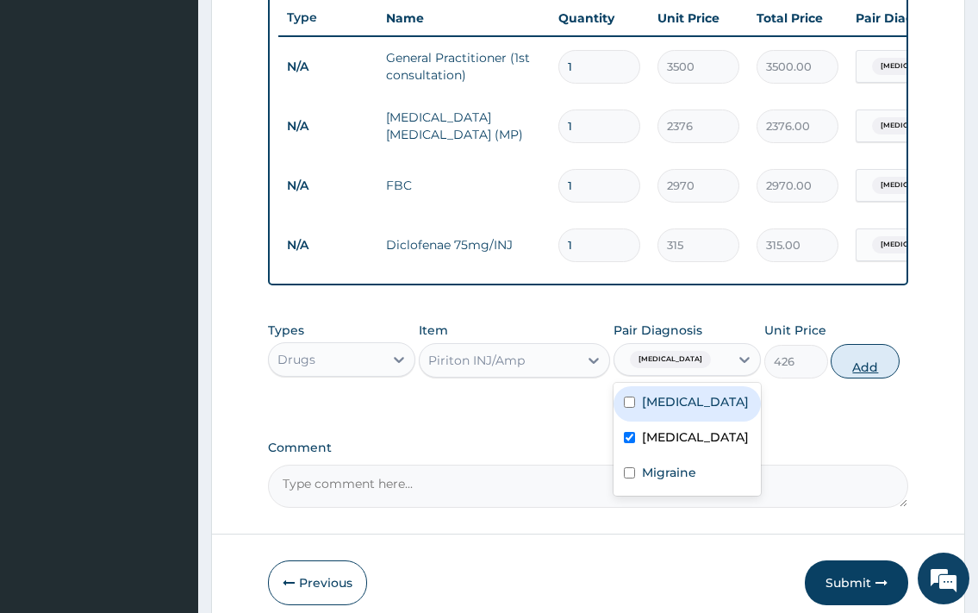
click at [882, 378] on button "Add" at bounding box center [865, 361] width 69 height 34
type input "0"
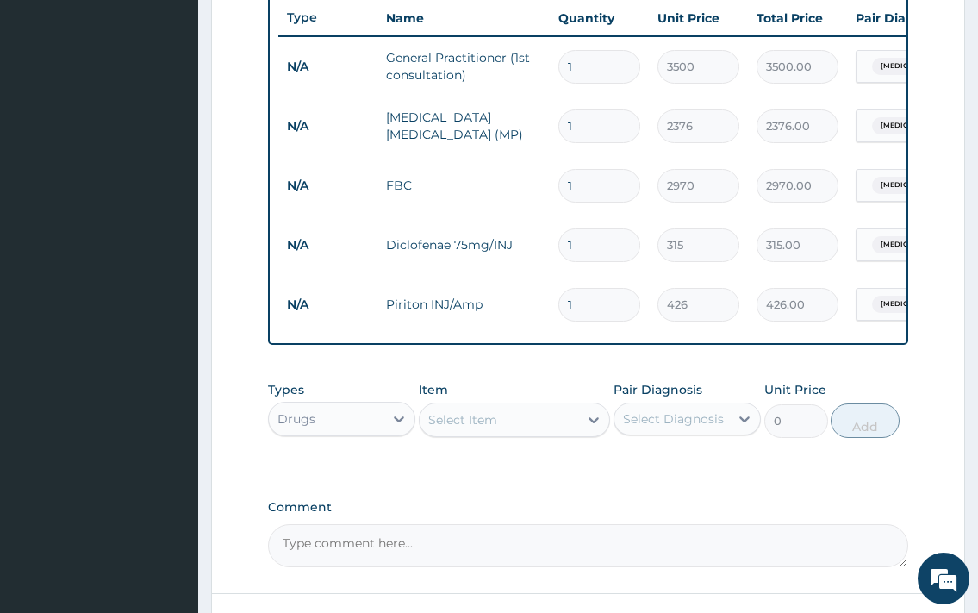
drag, startPoint x: 462, startPoint y: 432, endPoint x: 470, endPoint y: 445, distance: 15.8
click at [464, 428] on div "Select Item" at bounding box center [462, 419] width 69 height 17
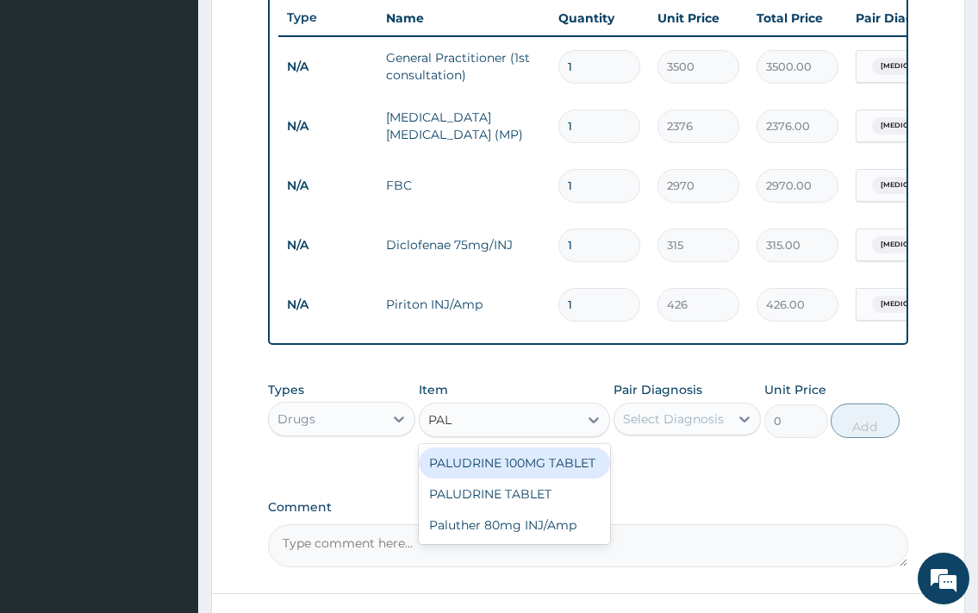
type input "PALU"
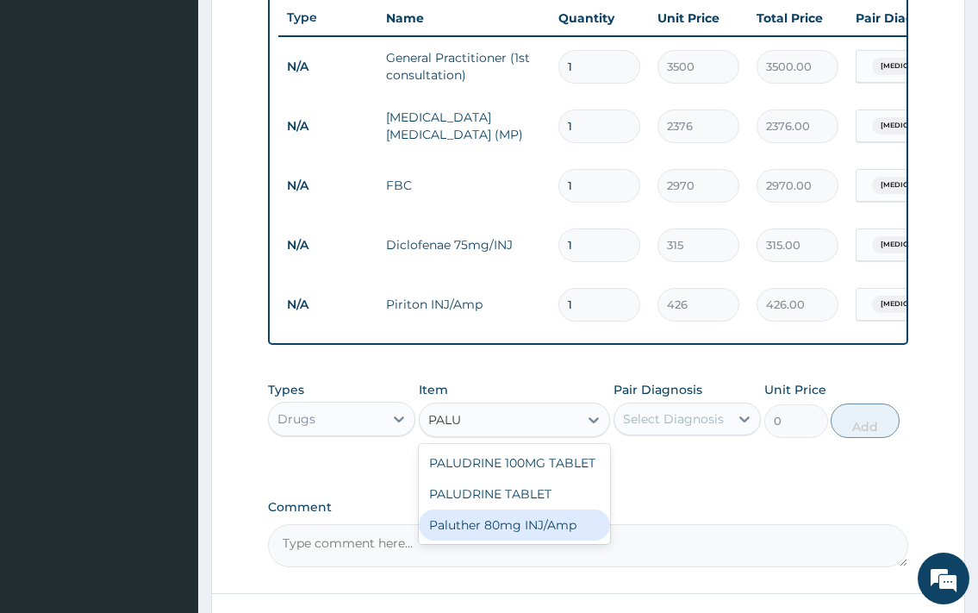
click at [521, 539] on div "Paluther 80mg INJ/Amp" at bounding box center [515, 524] width 192 height 31
type input "870.75"
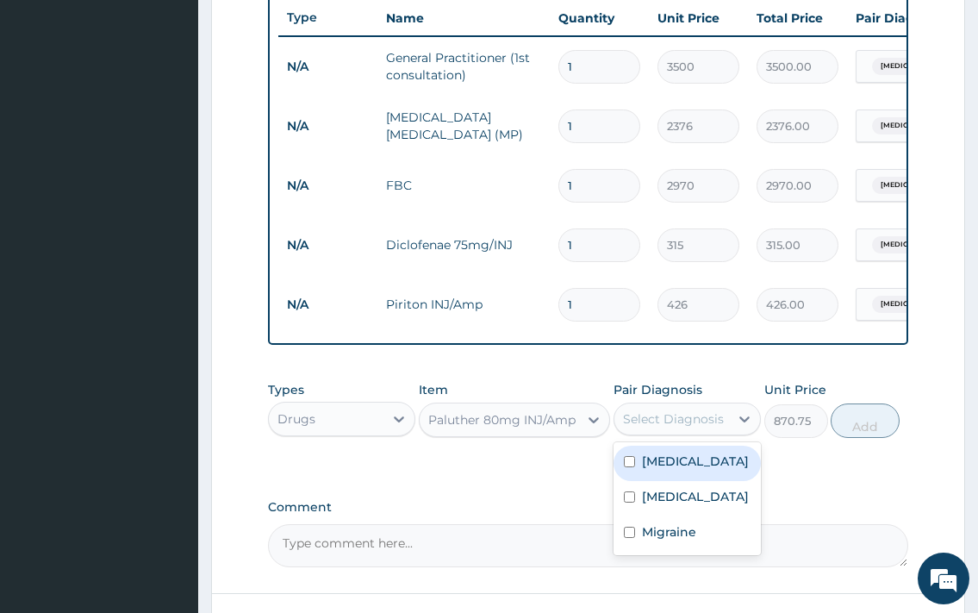
click at [648, 427] on div "Select Diagnosis" at bounding box center [673, 418] width 101 height 17
drag, startPoint x: 688, startPoint y: 475, endPoint x: 788, endPoint y: 446, distance: 103.9
click at [688, 470] on label "[MEDICAL_DATA]" at bounding box center [695, 460] width 107 height 17
checkbox input "true"
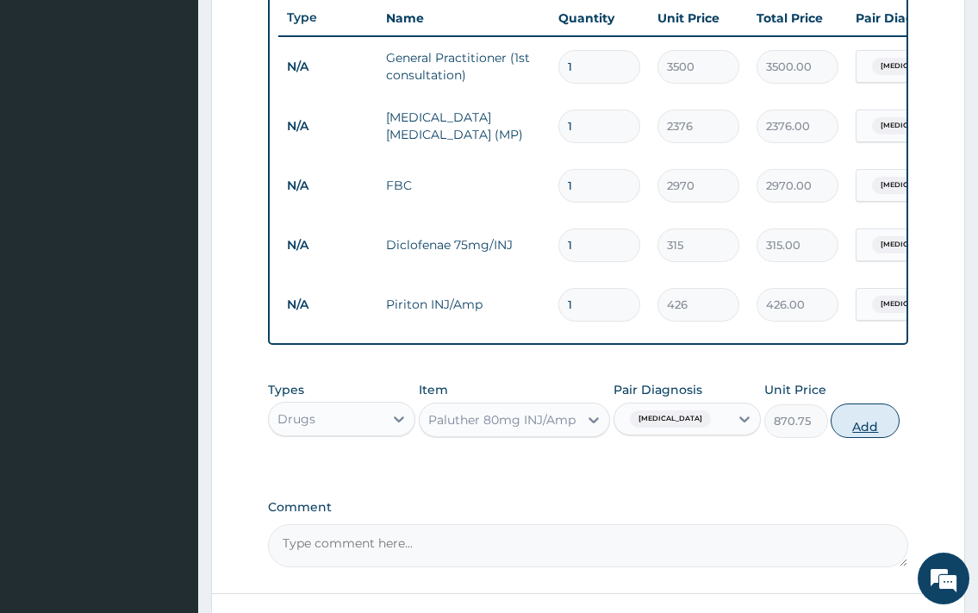
click at [831, 437] on button "Add" at bounding box center [865, 420] width 69 height 34
type input "0"
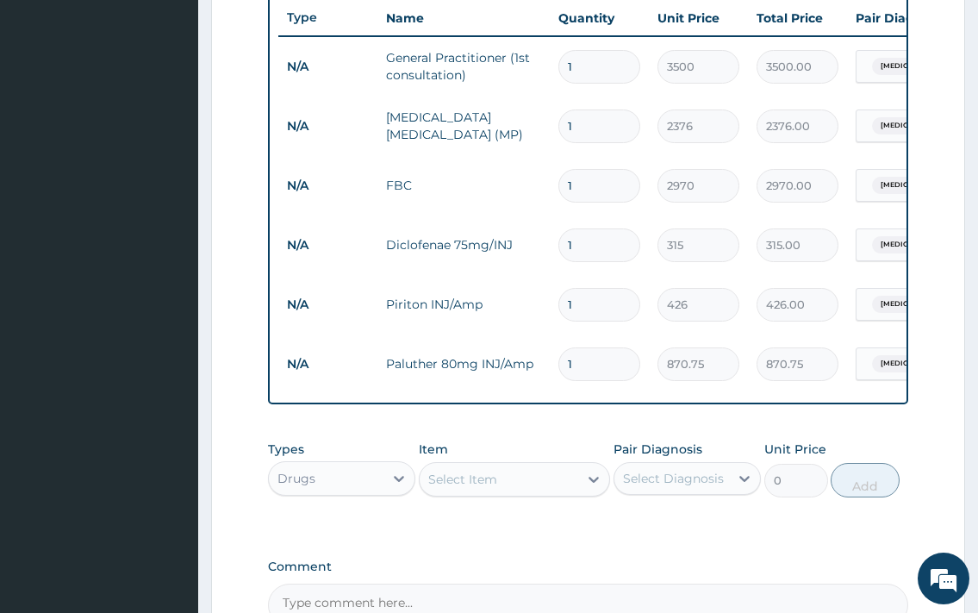
type input "0.00"
type input "2"
type input "1741.50"
type input "2"
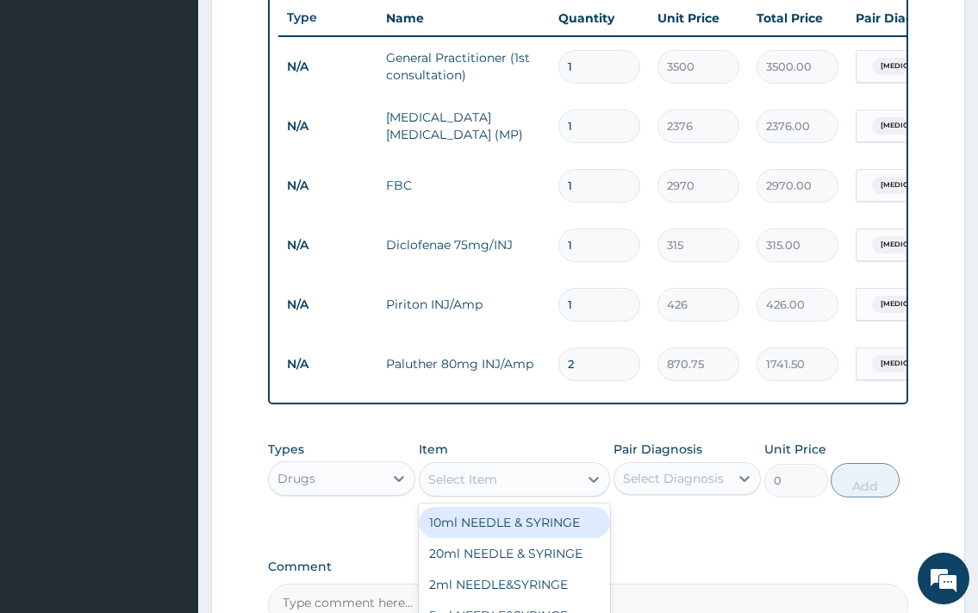
click at [497, 490] on div "Select Item" at bounding box center [499, 479] width 159 height 28
type input "COART"
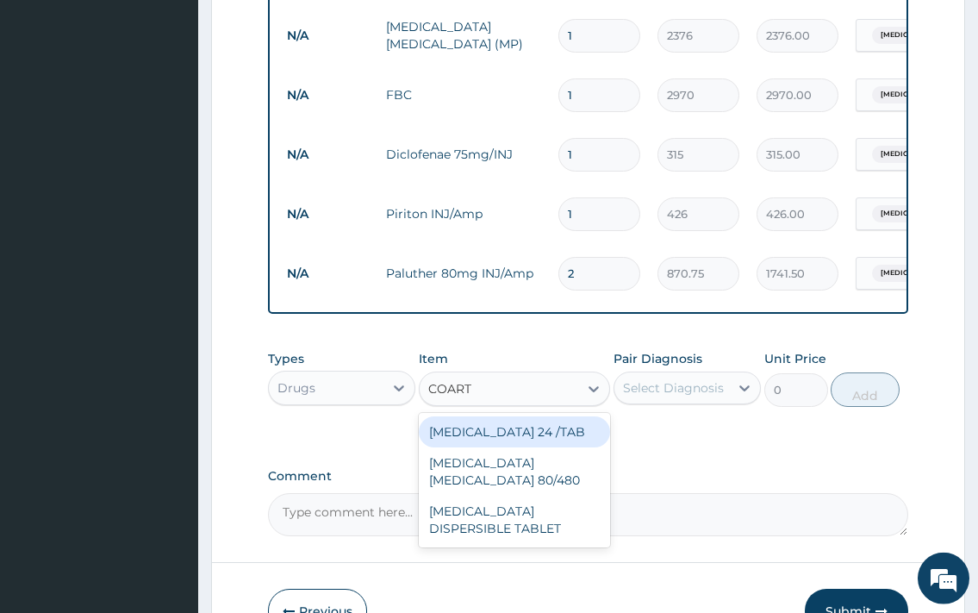
scroll to position [860, 0]
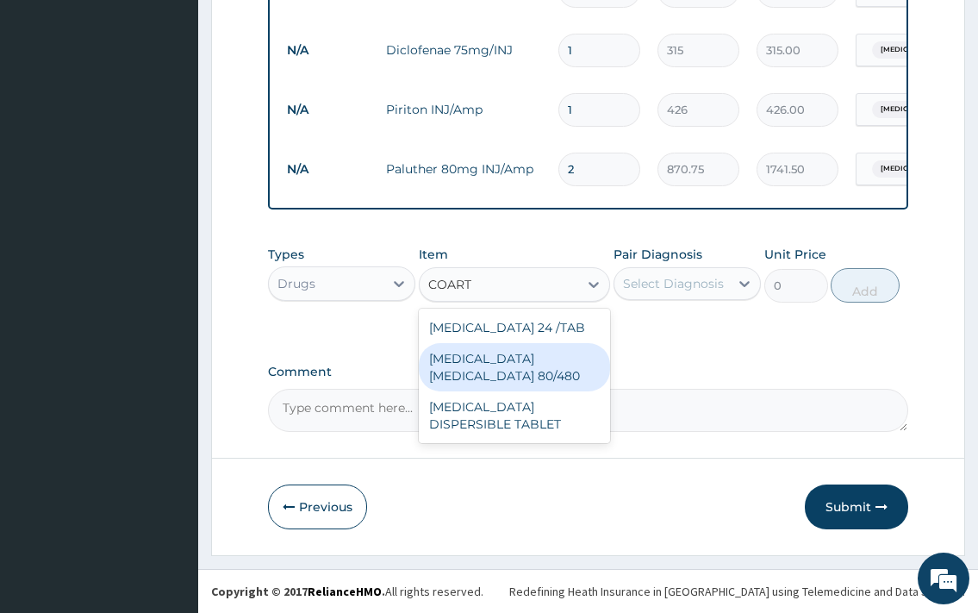
click at [553, 352] on div "[MEDICAL_DATA] [MEDICAL_DATA] 80/480" at bounding box center [515, 367] width 192 height 48
type input "1850"
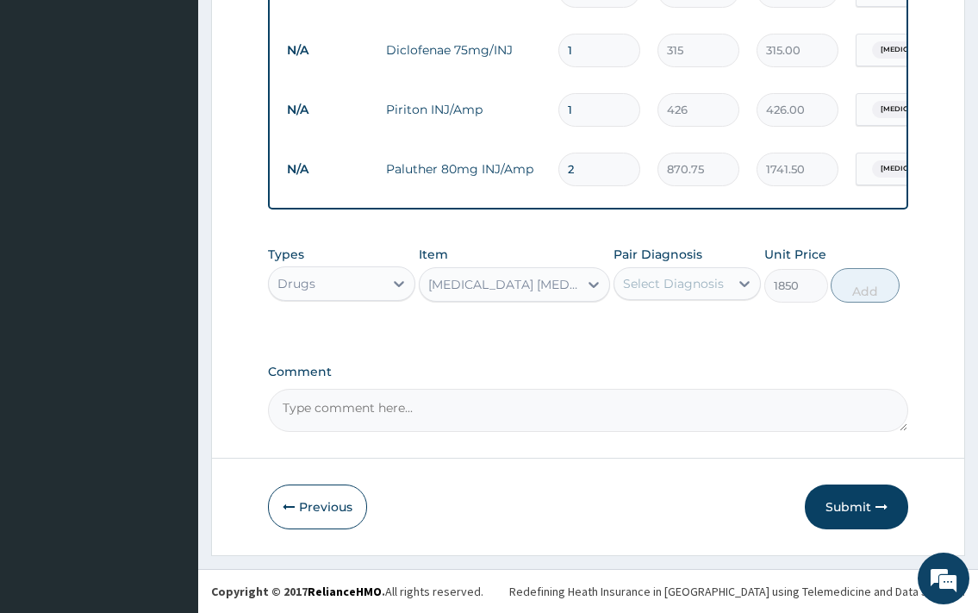
click at [719, 290] on div "Select Diagnosis" at bounding box center [673, 283] width 101 height 17
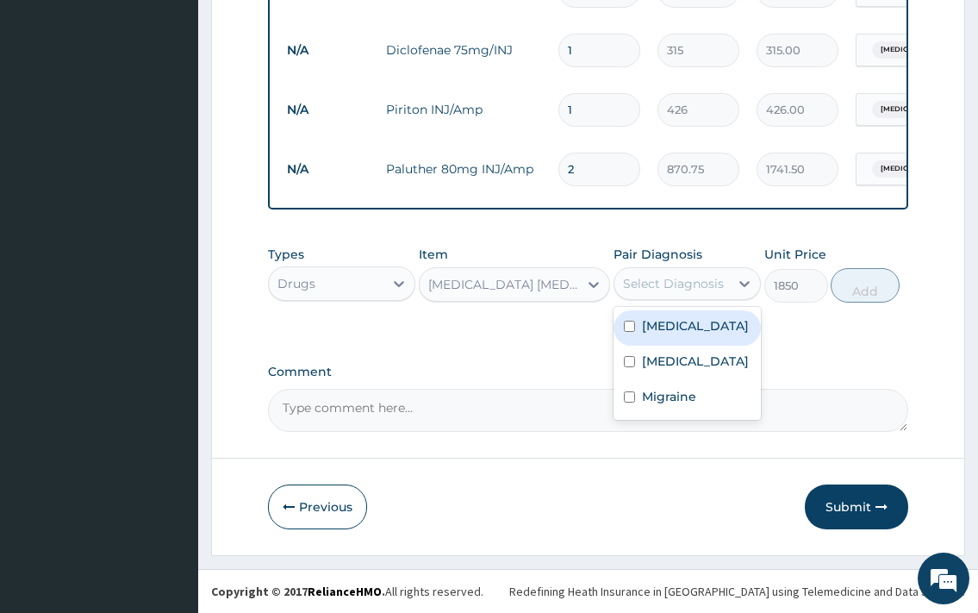
click at [665, 334] on label "[MEDICAL_DATA]" at bounding box center [695, 325] width 107 height 17
checkbox input "true"
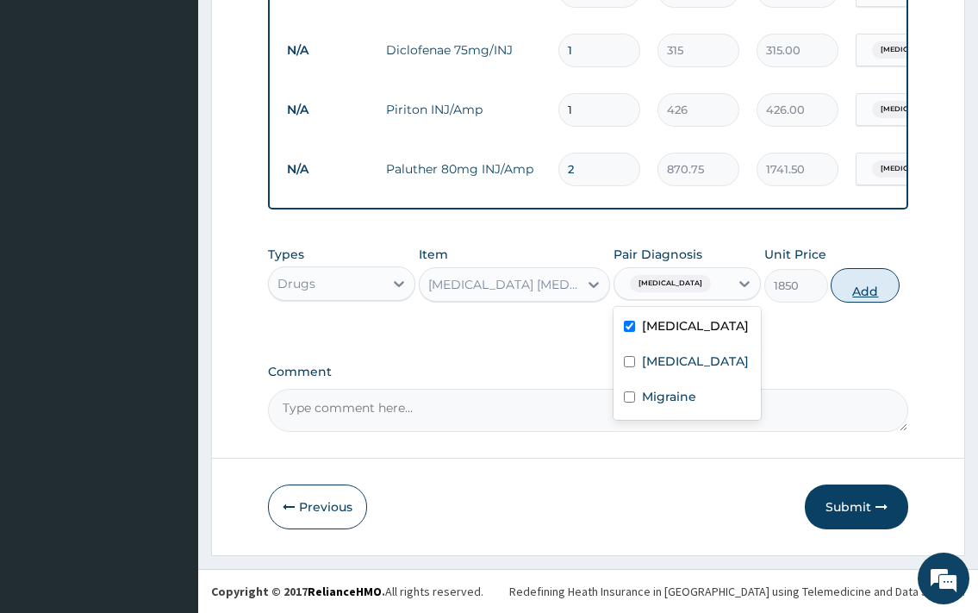
click at [867, 293] on button "Add" at bounding box center [865, 285] width 69 height 34
type input "0"
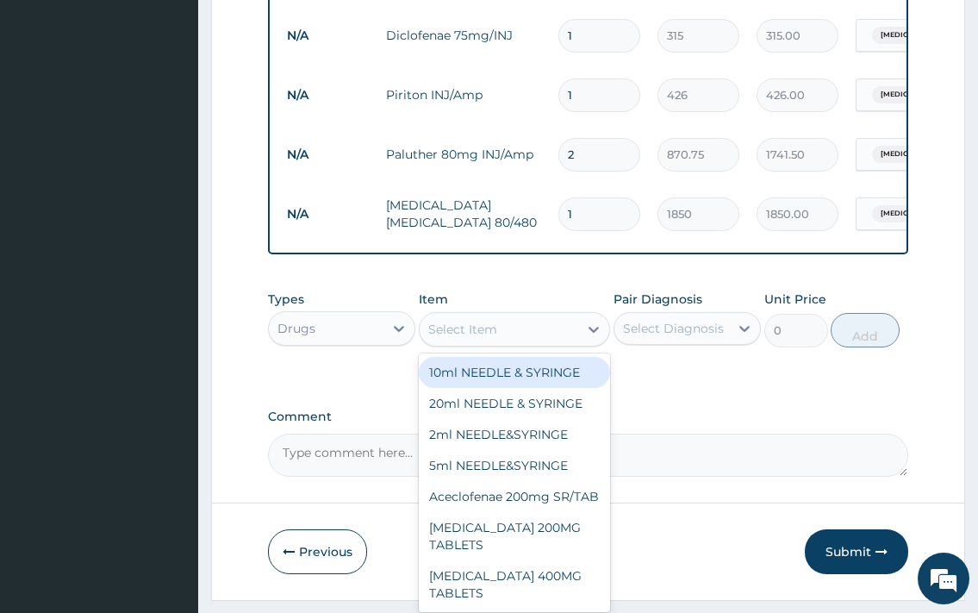
click at [505, 343] on div "Select Item" at bounding box center [499, 329] width 159 height 28
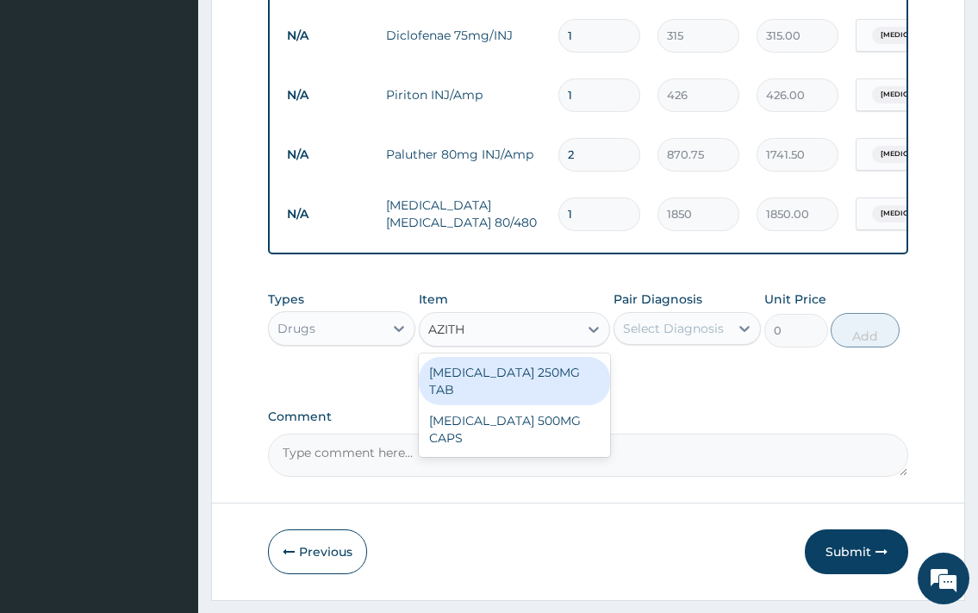
type input "AZITHR"
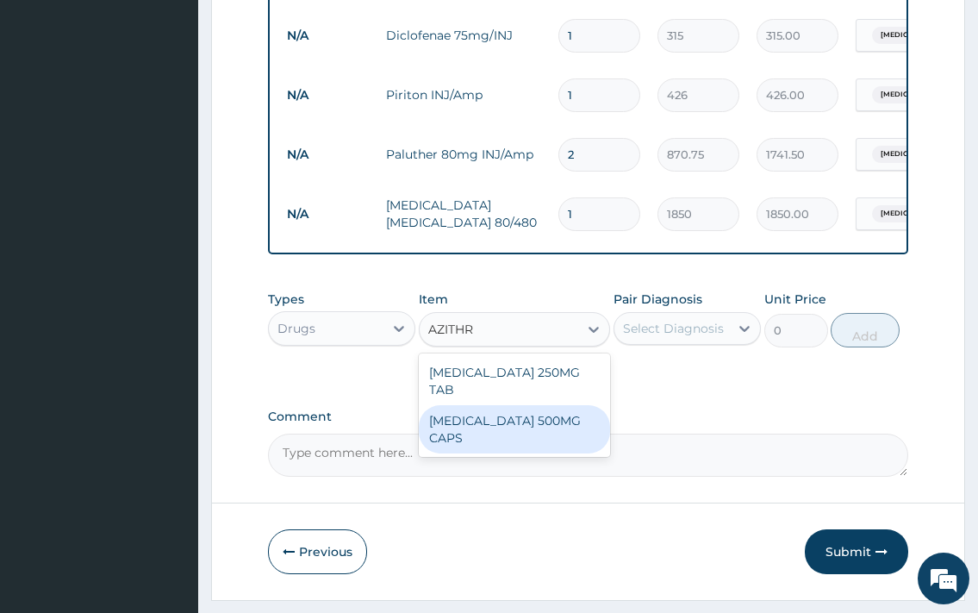
click at [514, 414] on div "[MEDICAL_DATA] 500MG CAPS" at bounding box center [515, 429] width 192 height 48
type input "295"
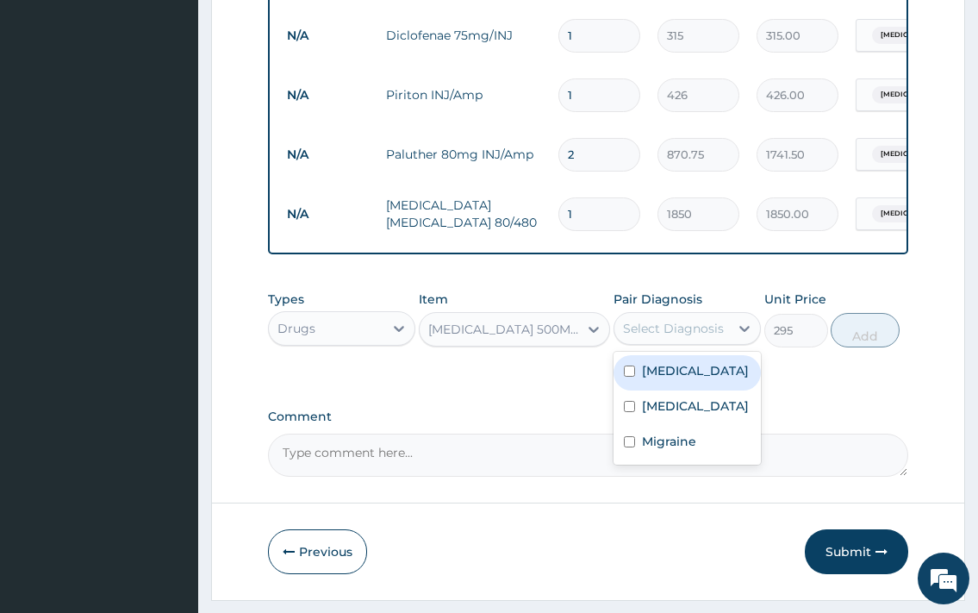
click at [697, 337] on div "Select Diagnosis" at bounding box center [673, 328] width 101 height 17
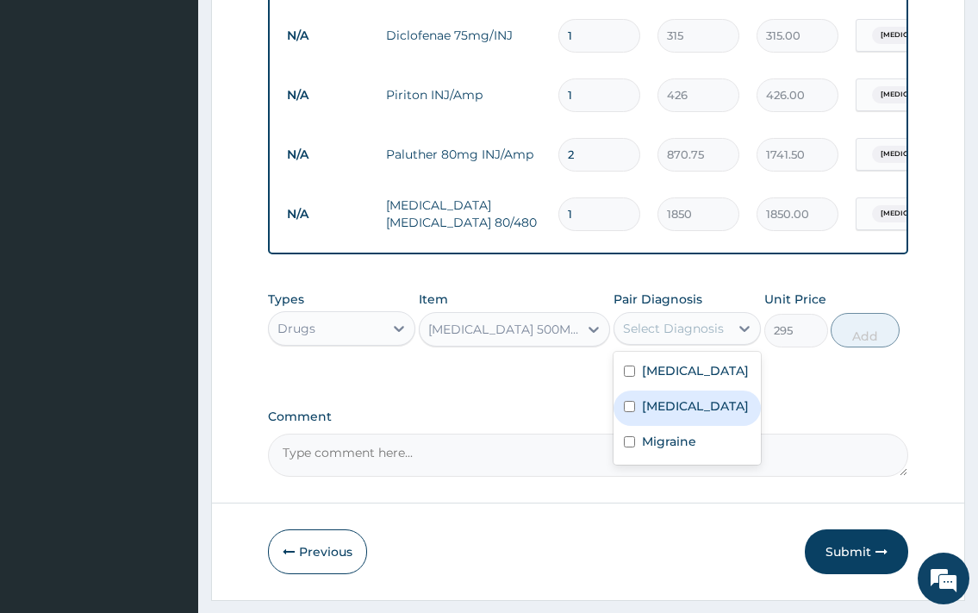
click at [676, 414] on label "[MEDICAL_DATA]" at bounding box center [695, 405] width 107 height 17
checkbox input "true"
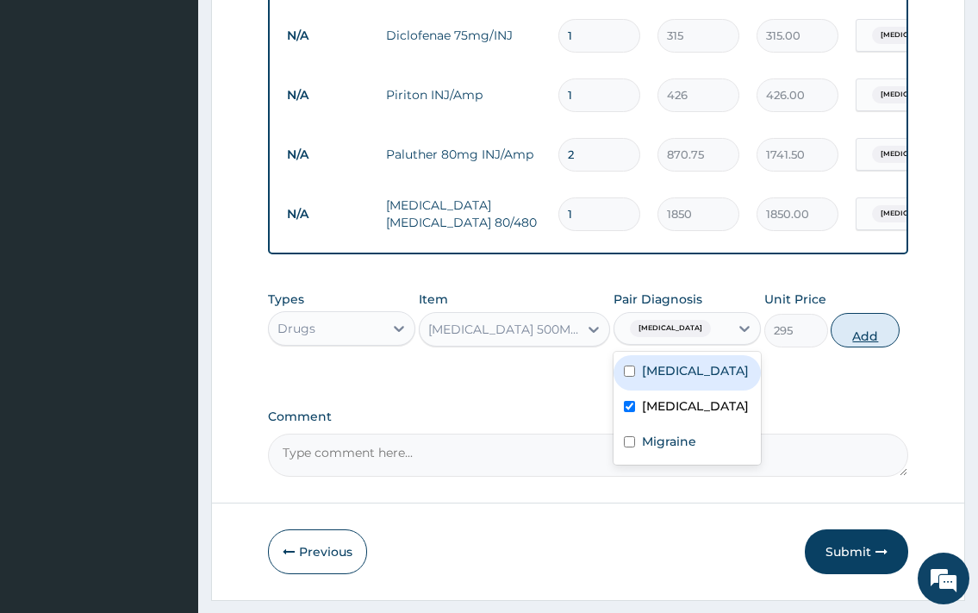
click at [862, 347] on button "Add" at bounding box center [865, 330] width 69 height 34
type input "0"
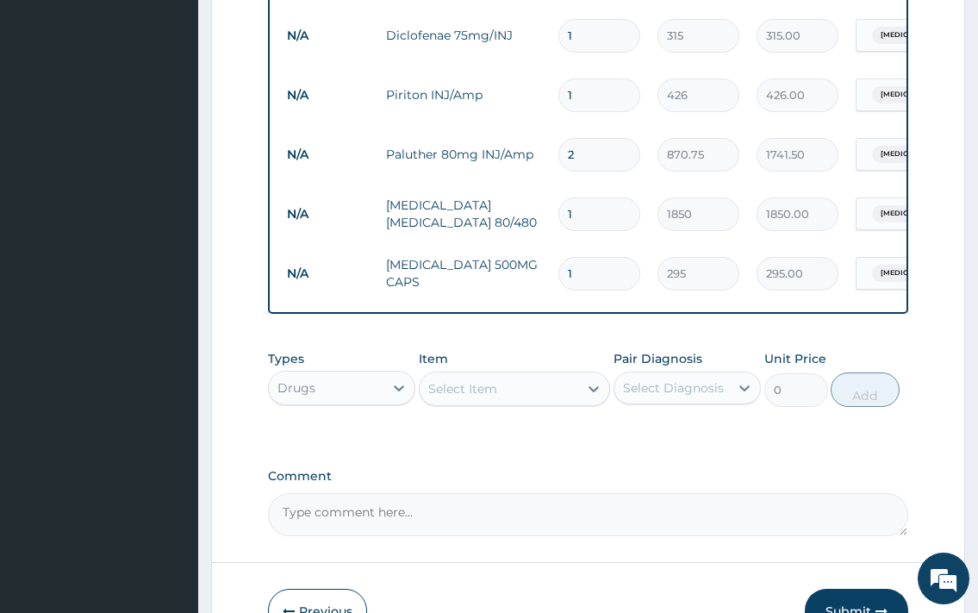
type input "10"
type input "2950.00"
type input "10"
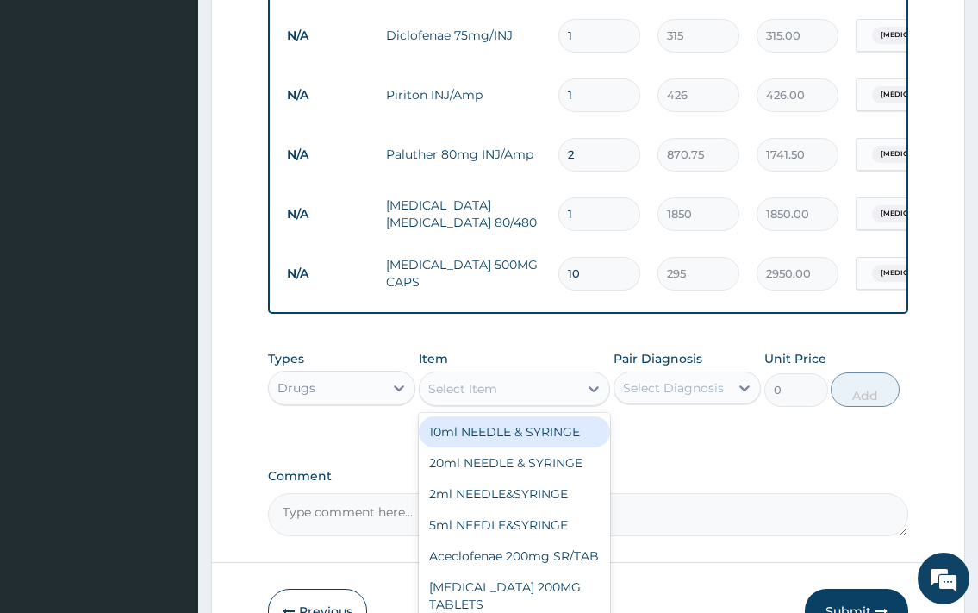
click at [488, 397] on div "Select Item" at bounding box center [462, 388] width 69 height 17
type input "PIRI"
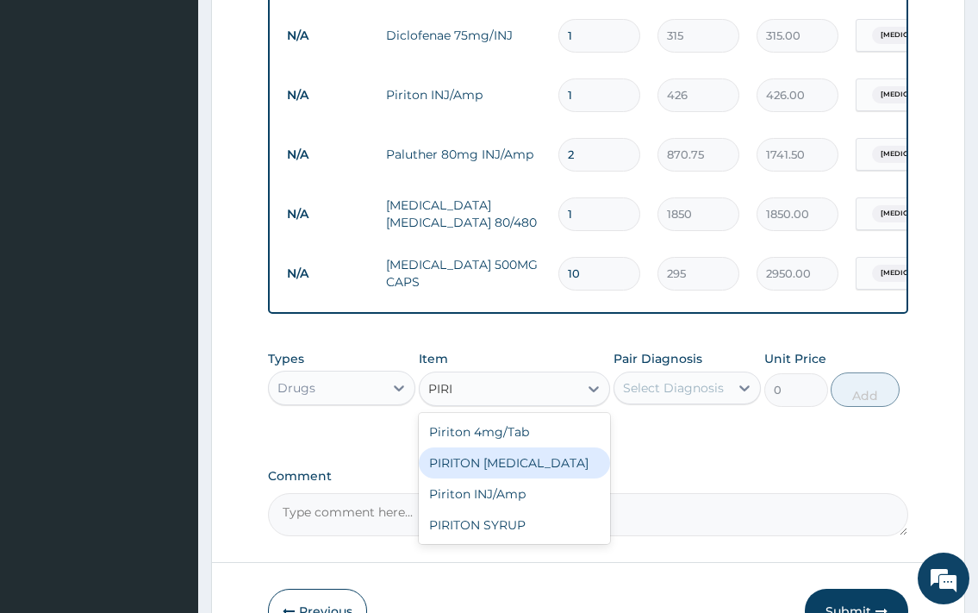
drag, startPoint x: 550, startPoint y: 477, endPoint x: 688, endPoint y: 417, distance: 150.5
click at [551, 476] on div "PIRITON [MEDICAL_DATA]" at bounding box center [515, 462] width 192 height 31
type input "1701"
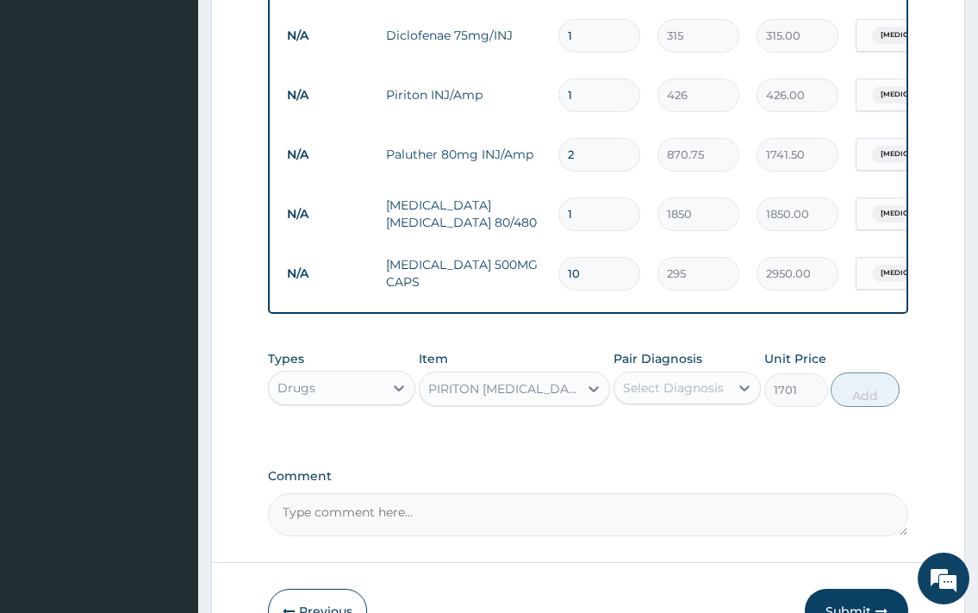
click at [694, 396] on div "Select Diagnosis" at bounding box center [673, 387] width 101 height 17
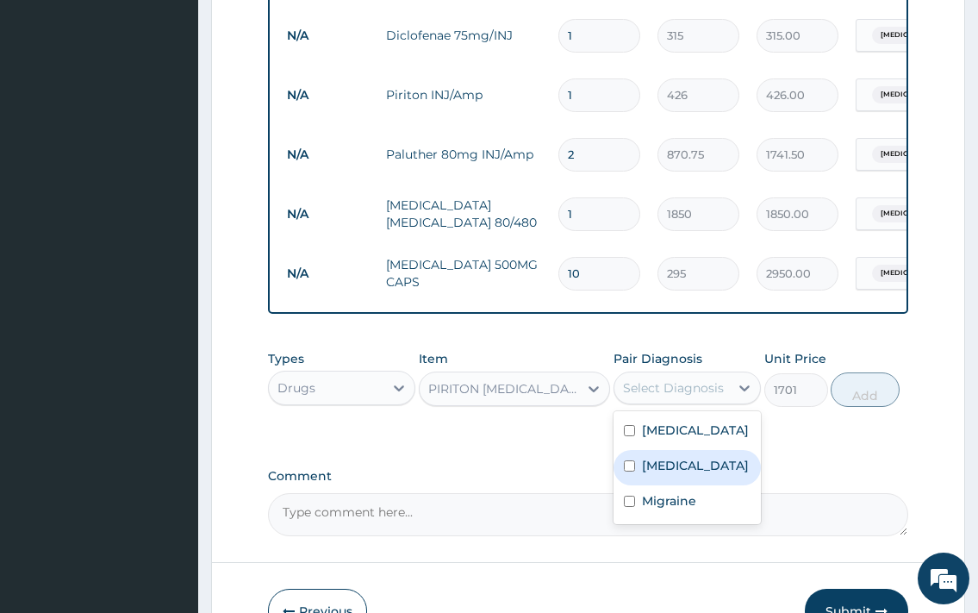
click at [707, 474] on label "[MEDICAL_DATA]" at bounding box center [695, 465] width 107 height 17
checkbox input "true"
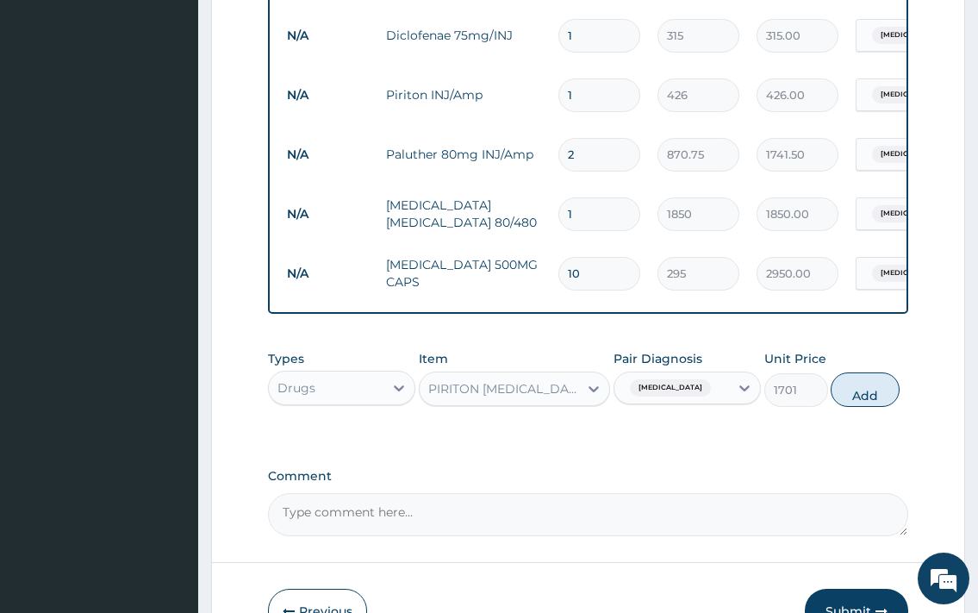
click at [904, 402] on div "Types Drugs Item PIRITON [MEDICAL_DATA] Pair Diagnosis [MEDICAL_DATA] Unit Pric…" at bounding box center [587, 378] width 639 height 74
click at [853, 407] on button "Add" at bounding box center [865, 389] width 69 height 34
type input "0"
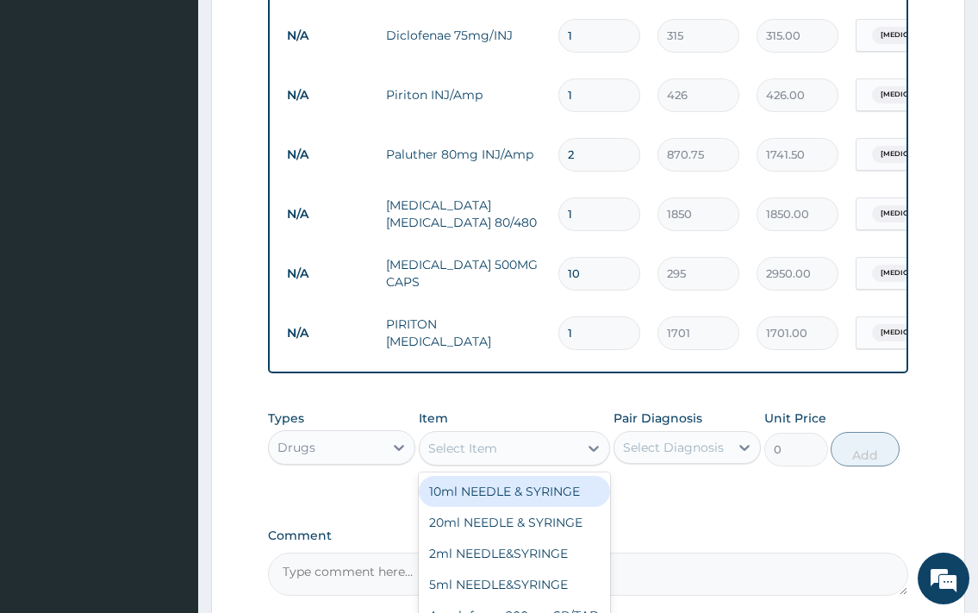
click at [507, 454] on div "Select Item" at bounding box center [499, 448] width 159 height 28
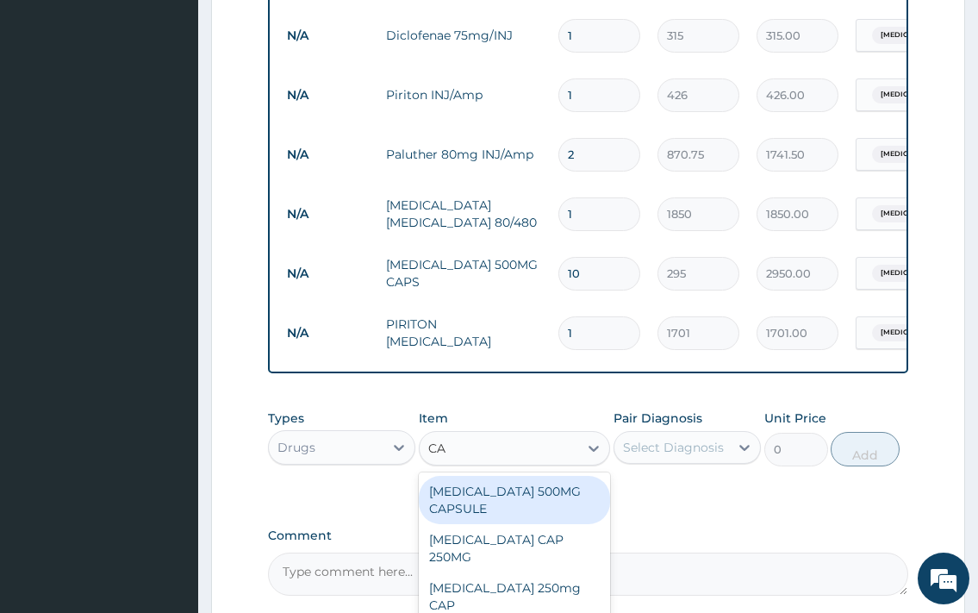
type input "C"
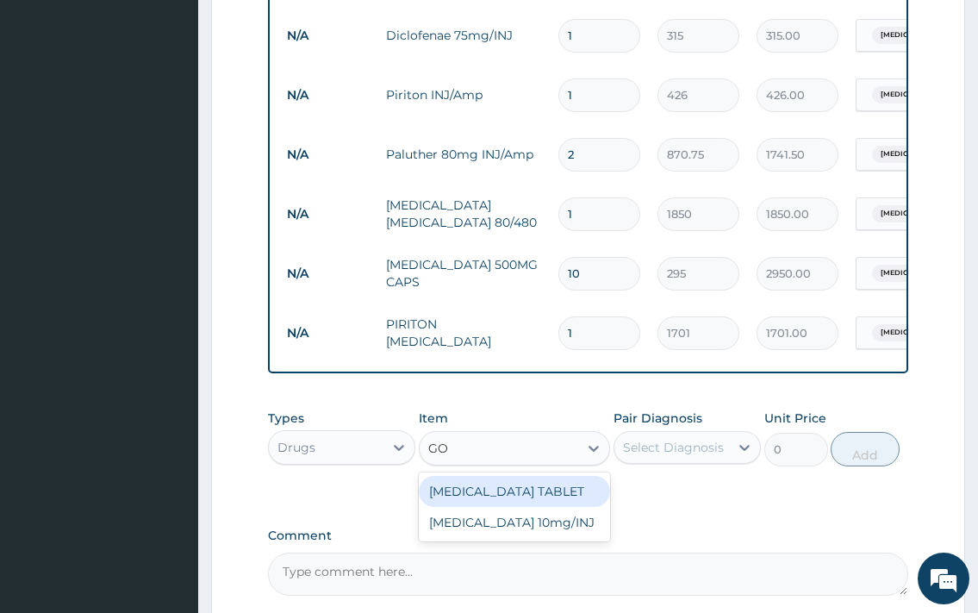
type input "GOT"
click at [499, 499] on div "[MEDICAL_DATA] TABLET" at bounding box center [515, 491] width 192 height 31
type input "80"
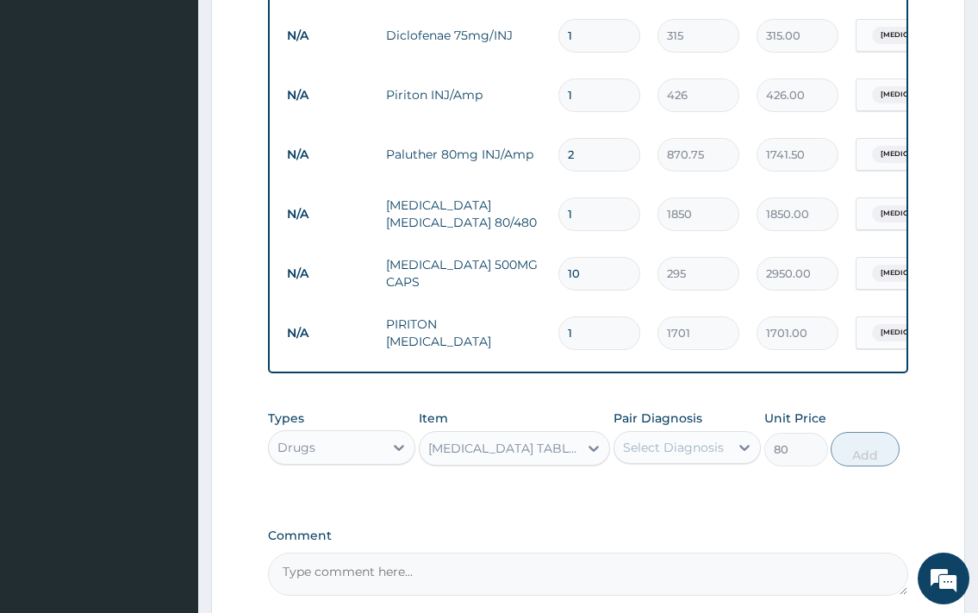
click at [688, 461] on div "Select Diagnosis" at bounding box center [671, 447] width 115 height 28
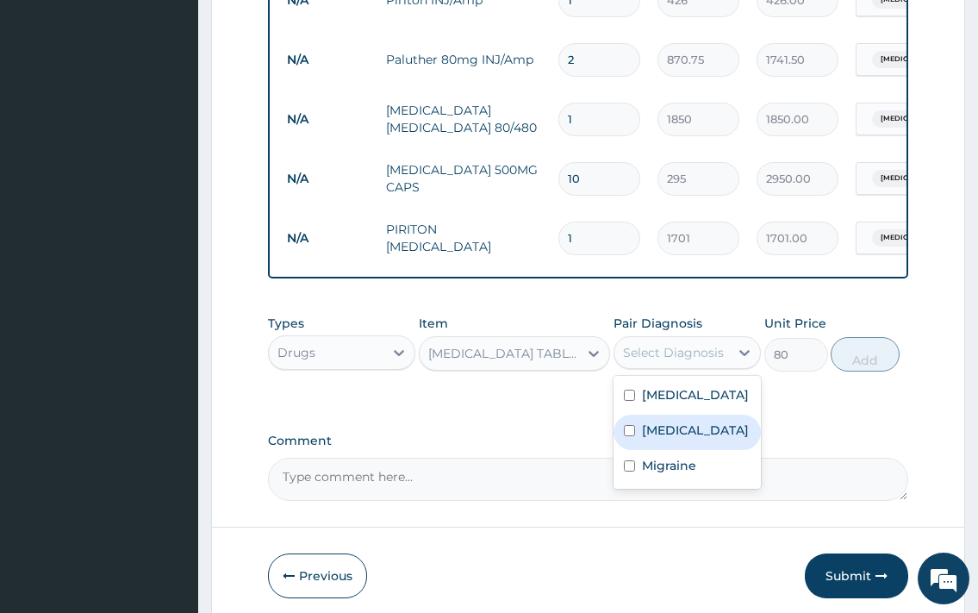
scroll to position [1036, 0]
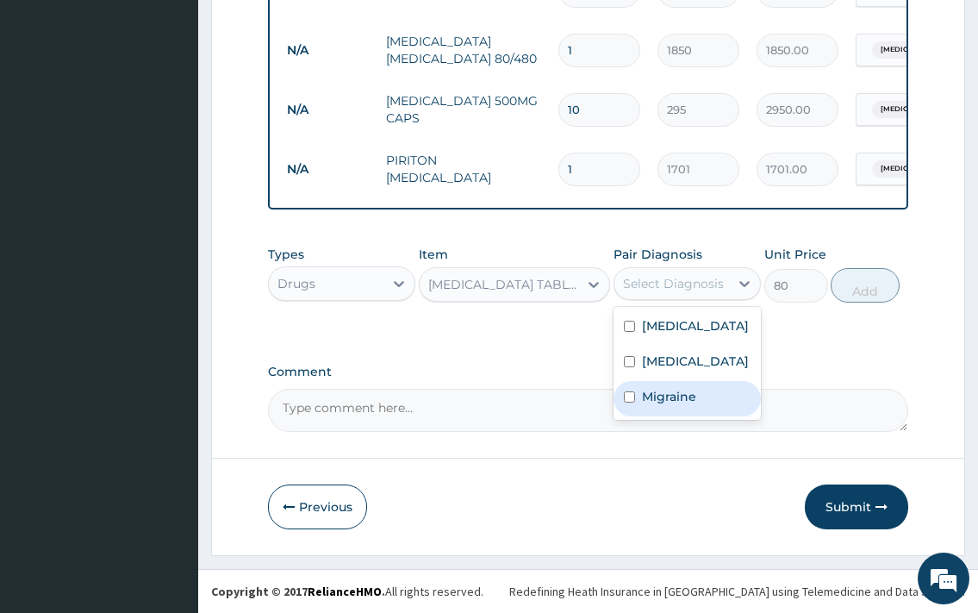
click at [708, 416] on div "Migraine" at bounding box center [686, 398] width 147 height 35
checkbox input "true"
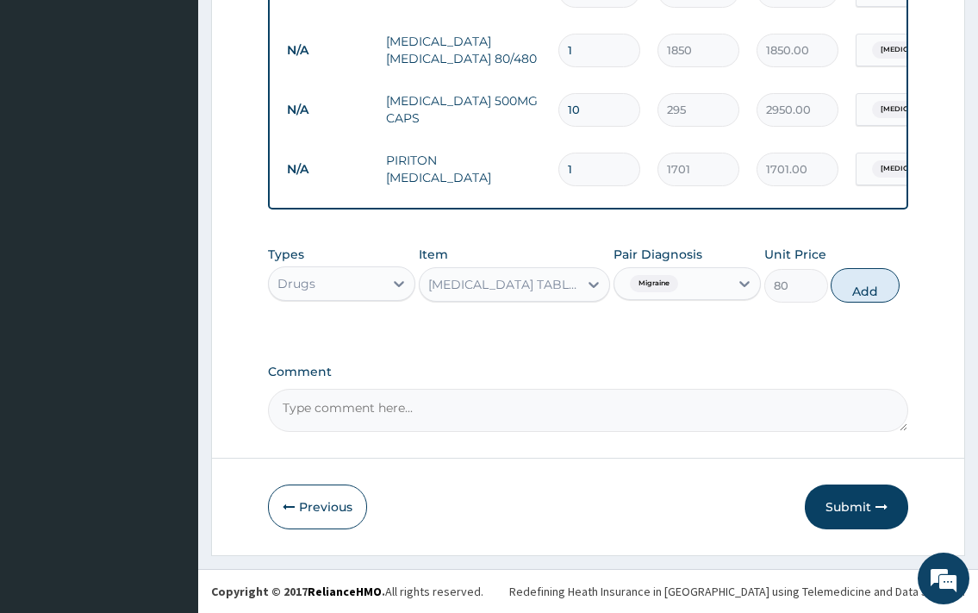
drag, startPoint x: 916, startPoint y: 262, endPoint x: 793, endPoint y: 288, distance: 125.9
click at [866, 277] on button "Add" at bounding box center [865, 285] width 69 height 34
type input "0"
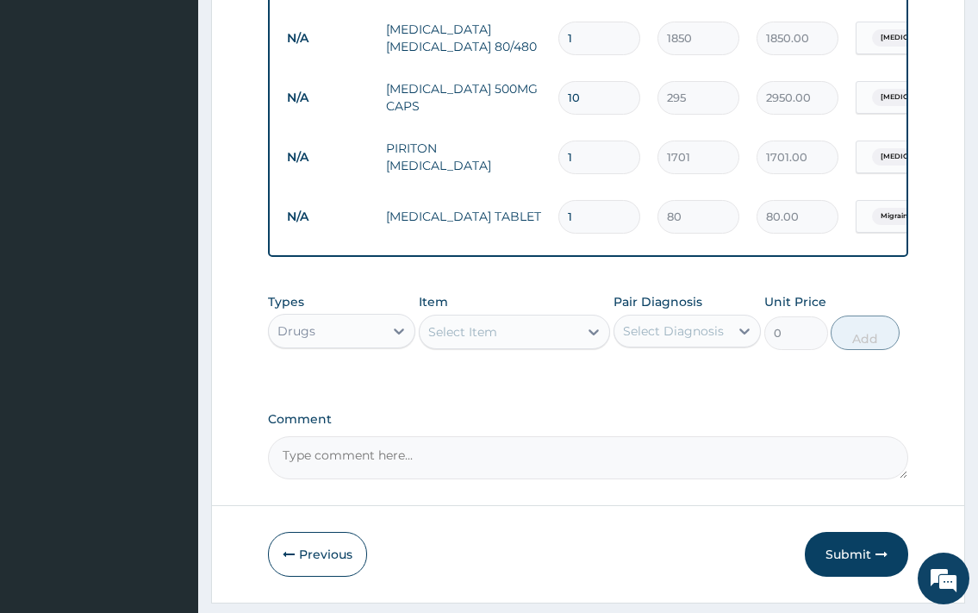
type input "0.00"
type input "8"
type input "640.00"
type input "8"
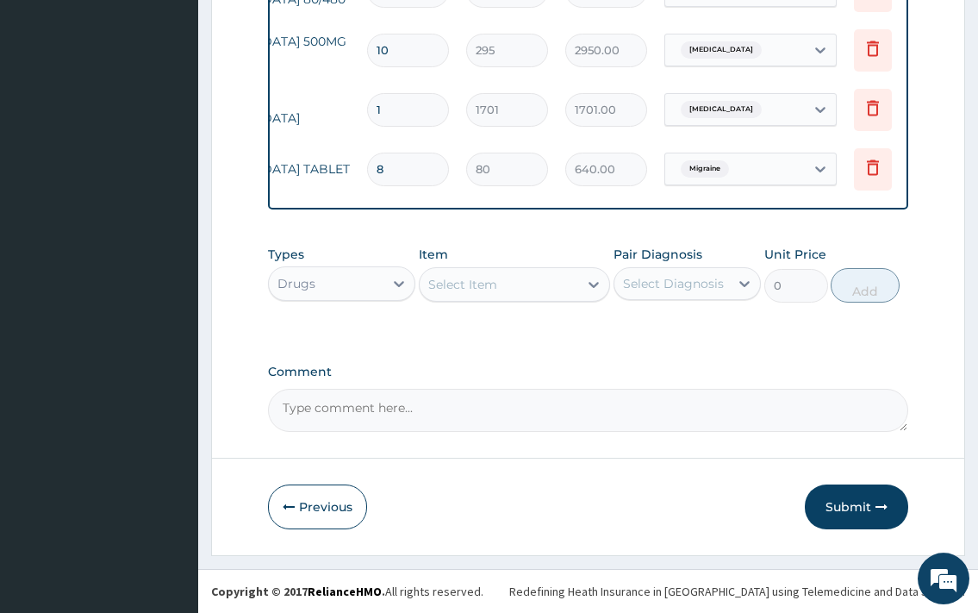
scroll to position [1098, 0]
click at [858, 499] on button "Submit" at bounding box center [856, 506] width 103 height 45
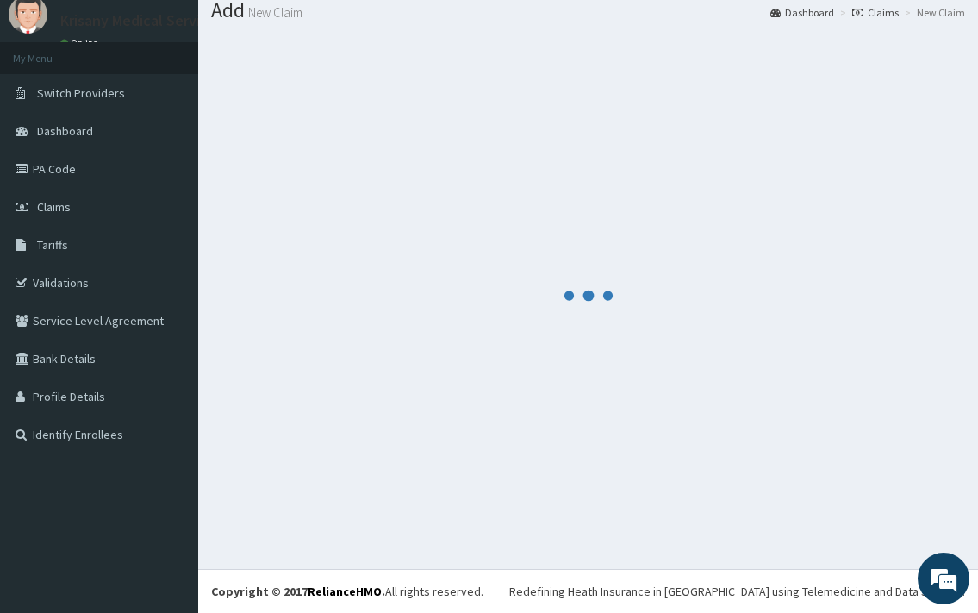
scroll to position [57, 0]
